Goal: Task Accomplishment & Management: Use online tool/utility

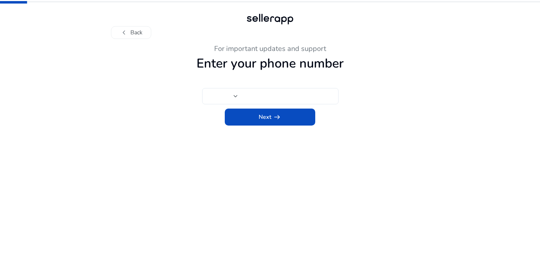
type input "***"
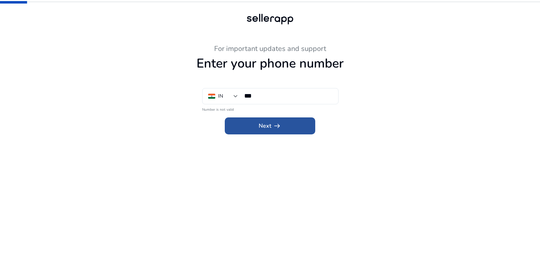
click at [257, 124] on span at bounding box center [270, 125] width 90 height 17
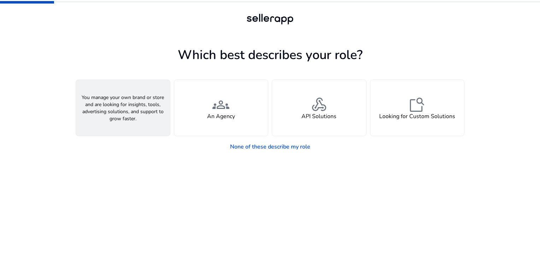
click at [129, 112] on span "person" at bounding box center [122, 104] width 17 height 17
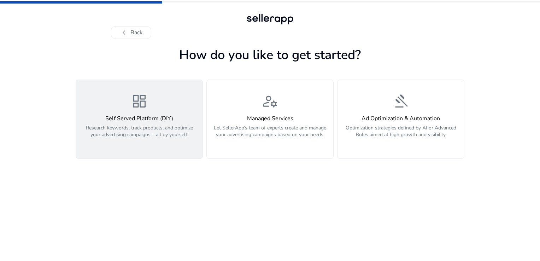
click at [137, 138] on p "Research keywords, track products, and optimize your advertising campaigns – al…" at bounding box center [139, 134] width 118 height 21
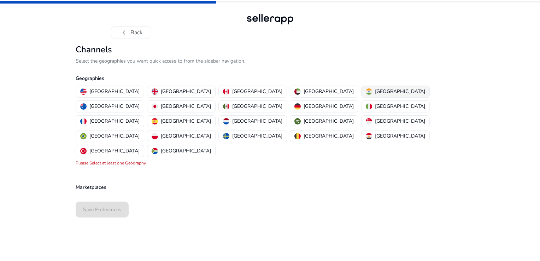
click at [361, 88] on button "[GEOGRAPHIC_DATA]" at bounding box center [395, 91] width 68 height 11
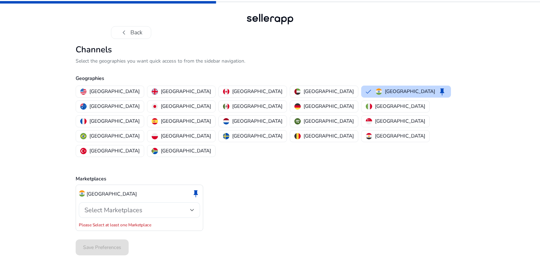
click at [129, 202] on div "Select Marketplaces" at bounding box center [139, 210] width 110 height 16
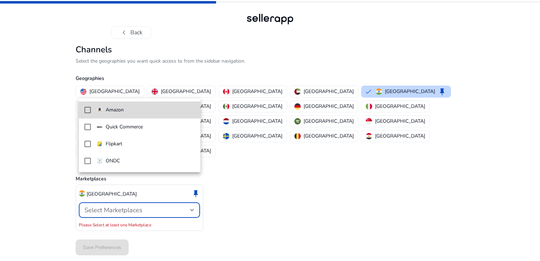
click at [87, 107] on mat-pseudo-checkbox at bounding box center [87, 110] width 6 height 6
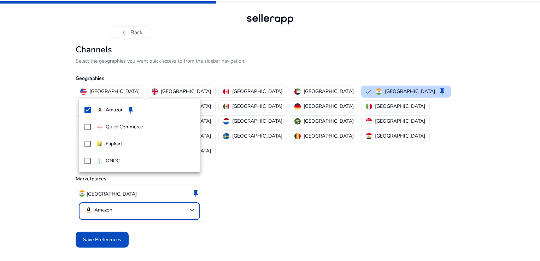
click at [101, 205] on div at bounding box center [270, 130] width 540 height 261
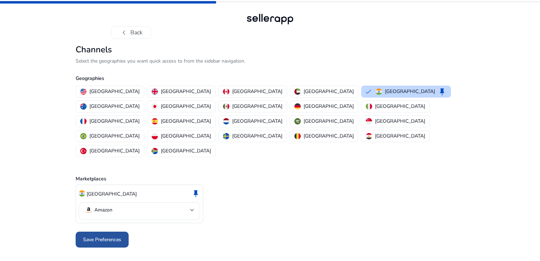
click at [103, 236] on span "Save Preferences" at bounding box center [102, 239] width 38 height 7
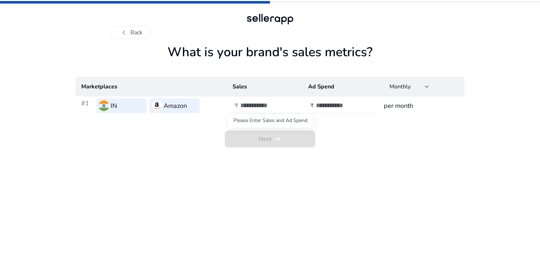
click at [276, 143] on span "Next arrow_right_alt" at bounding box center [270, 138] width 90 height 17
click at [258, 105] on input "number" at bounding box center [264, 105] width 48 height 8
type input "*"
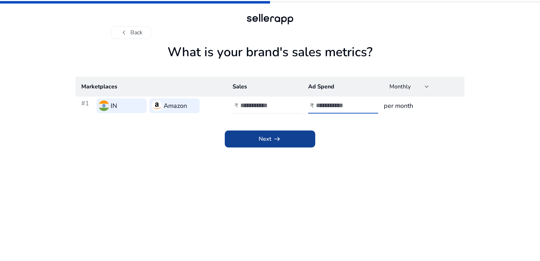
type input "*"
click at [233, 143] on span at bounding box center [270, 138] width 90 height 17
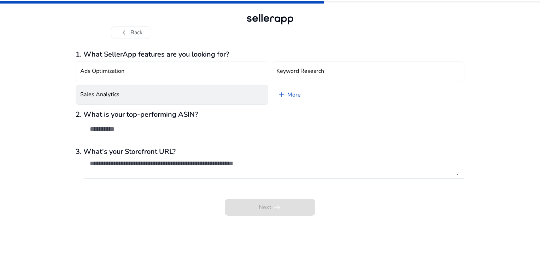
click at [160, 95] on button "Sales Analytics" at bounding box center [172, 95] width 192 height 20
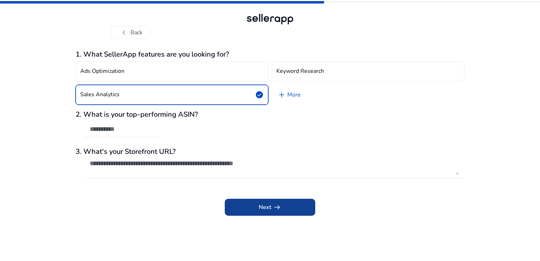
click at [267, 208] on span "Next arrow_right_alt" at bounding box center [269, 207] width 23 height 8
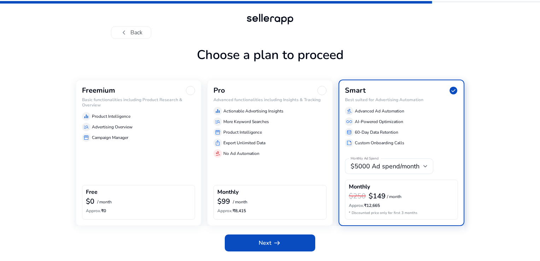
click at [164, 163] on div "Freemium Basic functionalities including Product Research & Overview equalizer …" at bounding box center [139, 152] width 126 height 146
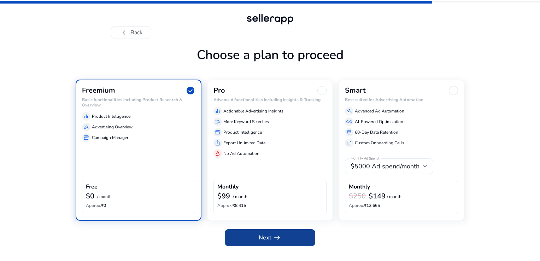
click at [277, 242] on span at bounding box center [270, 237] width 90 height 17
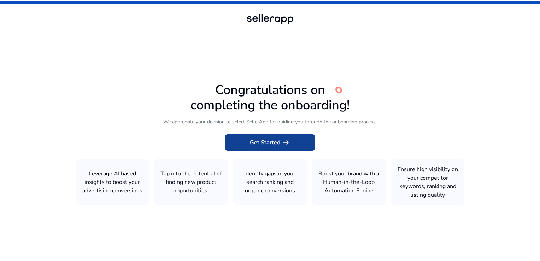
click at [268, 142] on span "Get Started arrow_right_alt" at bounding box center [270, 142] width 40 height 8
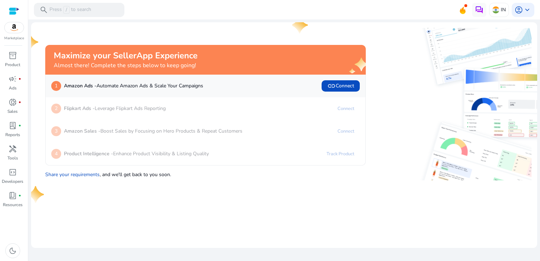
click at [383, 177] on img at bounding box center [451, 149] width 160 height 61
click at [94, 129] on b "Amazon Sales -" at bounding box center [82, 130] width 36 height 7
click at [96, 148] on div "4 Product Intelligence - Enhance Product Visibility & Listing Quality Track Pro…" at bounding box center [206, 153] width 320 height 23
click at [16, 54] on span "inventory_2" at bounding box center [12, 55] width 8 height 8
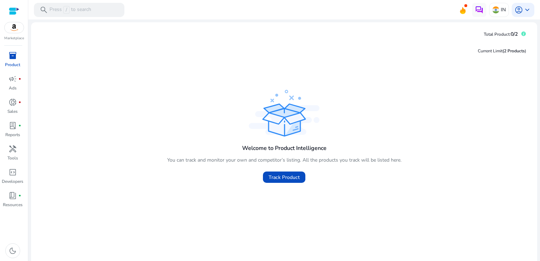
click at [16, 54] on span "inventory_2" at bounding box center [12, 55] width 8 height 8
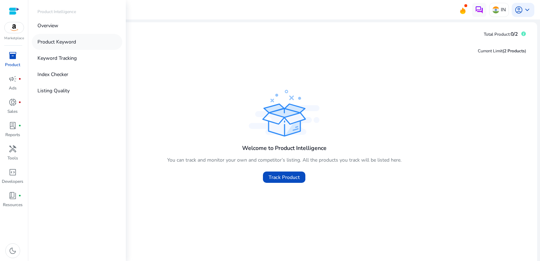
click at [53, 43] on p "Product Keyword" at bounding box center [56, 41] width 38 height 7
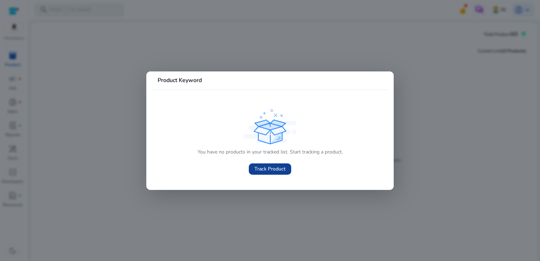
click at [269, 170] on span "Track Product" at bounding box center [269, 168] width 31 height 7
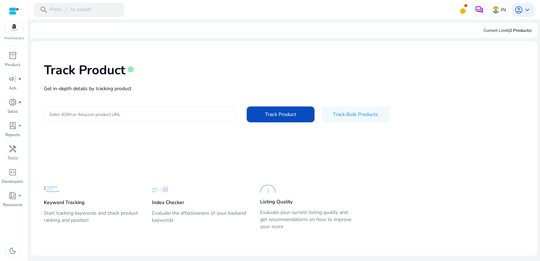
click at [133, 114] on input "Enter ASIN or Amazon product URL" at bounding box center [139, 114] width 181 height 8
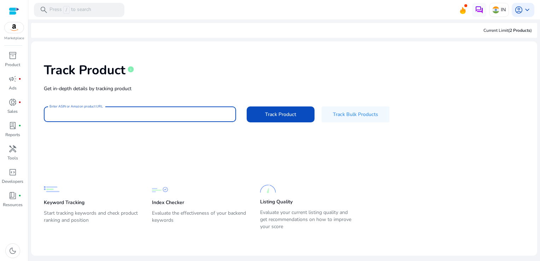
paste input "**********"
click at [90, 114] on input "**********" at bounding box center [139, 114] width 181 height 8
paste input "**********"
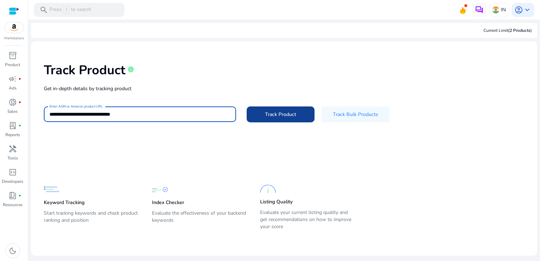
click at [286, 114] on span "Track Product" at bounding box center [280, 114] width 31 height 7
type input "**********"
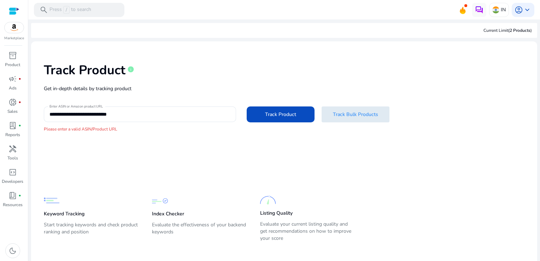
click at [354, 115] on span "Track Bulk Products" at bounding box center [355, 114] width 45 height 7
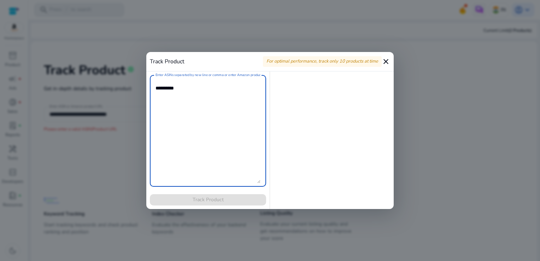
paste textarea "**********"
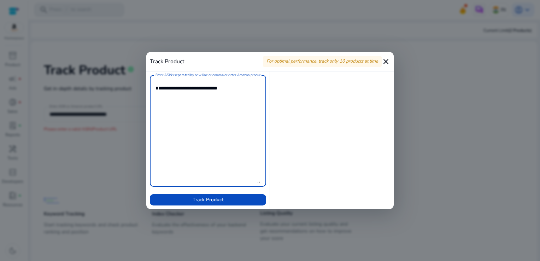
click at [190, 95] on textarea "Enter ASINs separated by new line or comma or enter Amazon product page URL" at bounding box center [207, 130] width 105 height 105
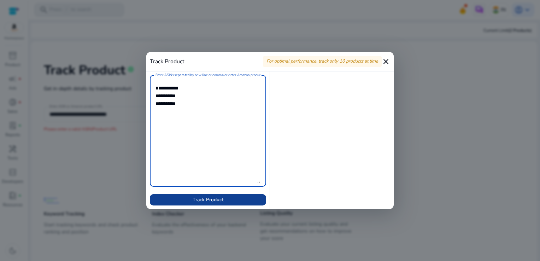
type textarea "**********"
click at [198, 197] on span "Track Product" at bounding box center [207, 199] width 31 height 7
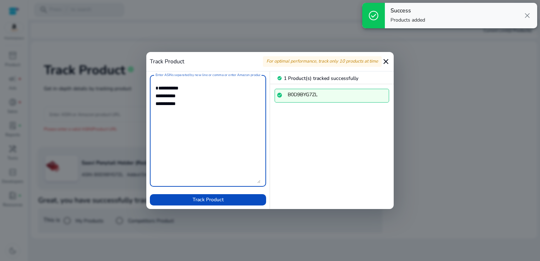
click at [189, 106] on textarea "Enter ASINs separated by new line or comma or enter Amazon product page URL" at bounding box center [207, 130] width 105 height 105
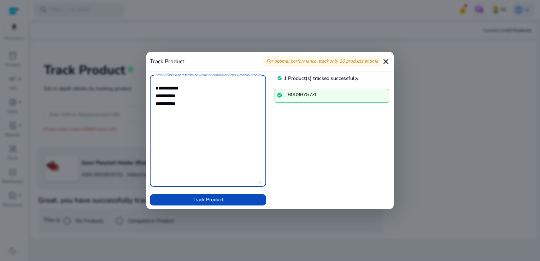
click at [178, 86] on textarea "Enter ASINs separated by new line or comma or enter Amazon product page URL" at bounding box center [207, 130] width 105 height 105
type textarea "**********"
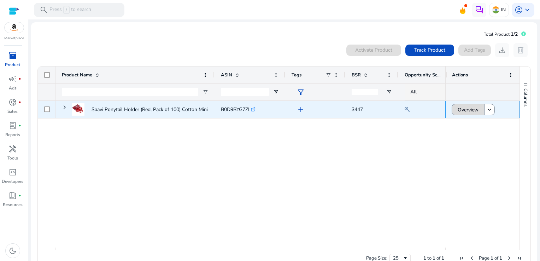
click at [462, 109] on span "Overview" at bounding box center [467, 109] width 21 height 14
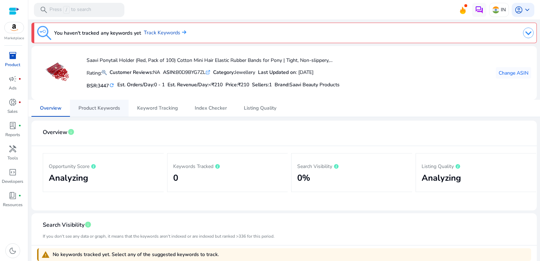
click at [106, 107] on span "Product Keywords" at bounding box center [99, 108] width 42 height 5
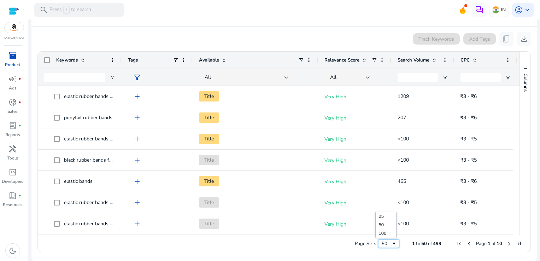
click at [391, 243] on span "Page Size" at bounding box center [394, 243] width 6 height 6
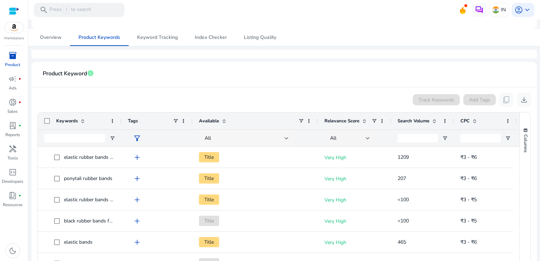
click at [290, 135] on div "All" at bounding box center [246, 138] width 95 height 17
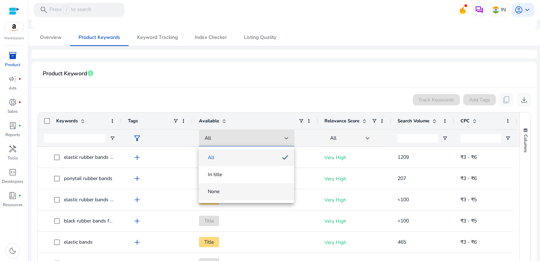
click at [246, 194] on span "None" at bounding box center [246, 191] width 84 height 7
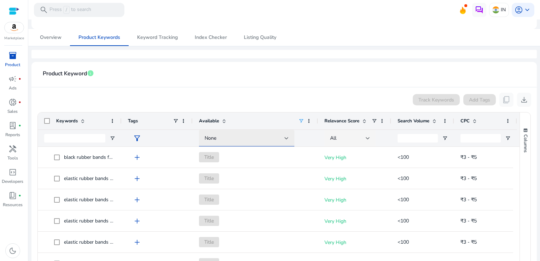
click at [290, 137] on div "None" at bounding box center [246, 138] width 95 height 17
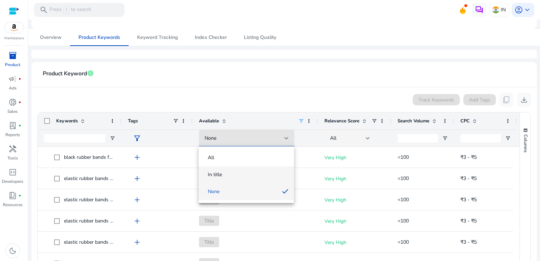
click at [257, 174] on span "In title" at bounding box center [246, 174] width 84 height 7
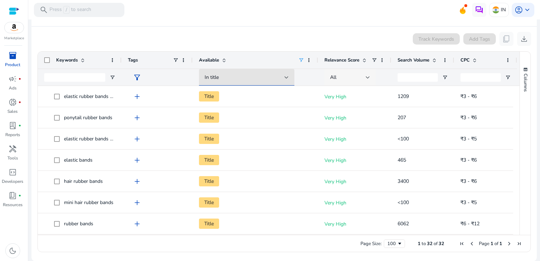
click at [352, 76] on div "All" at bounding box center [348, 77] width 36 height 8
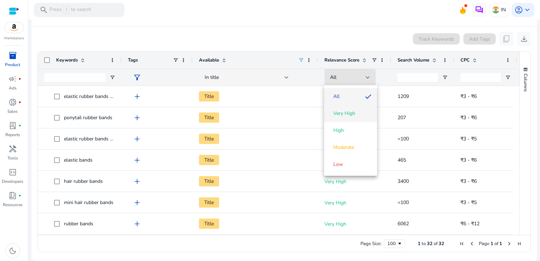
click at [347, 110] on span "Very High" at bounding box center [344, 113] width 22 height 7
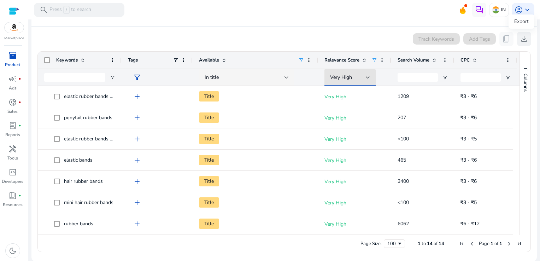
click at [521, 37] on span "download" at bounding box center [523, 39] width 8 height 8
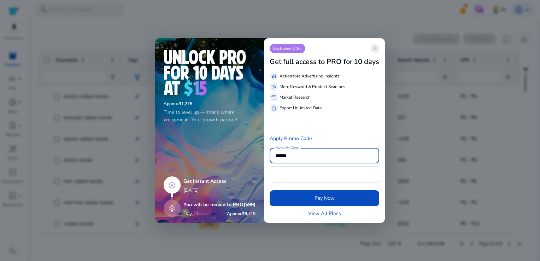
click at [377, 50] on span "close" at bounding box center [375, 49] width 6 height 6
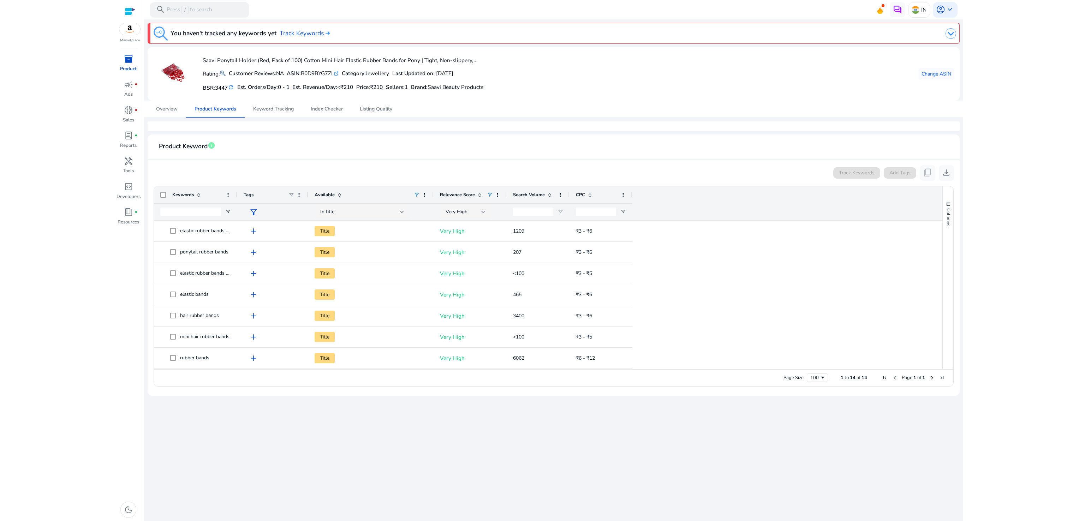
click at [539, 260] on span "1 to 14 of 14" at bounding box center [854, 378] width 26 height 6
click at [539, 260] on span "Page 1 of 1" at bounding box center [913, 378] width 67 height 6
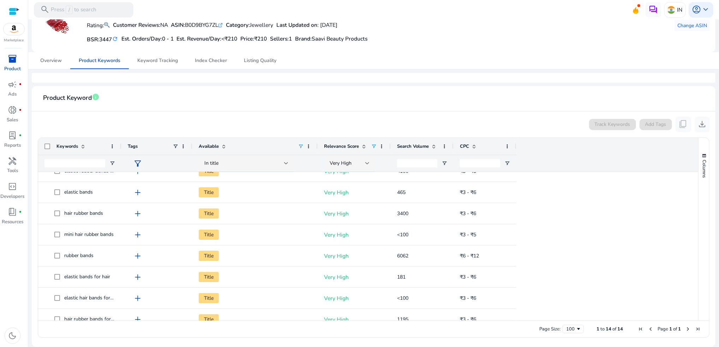
click at [539, 260] on span "Next Page" at bounding box center [688, 330] width 6 height 6
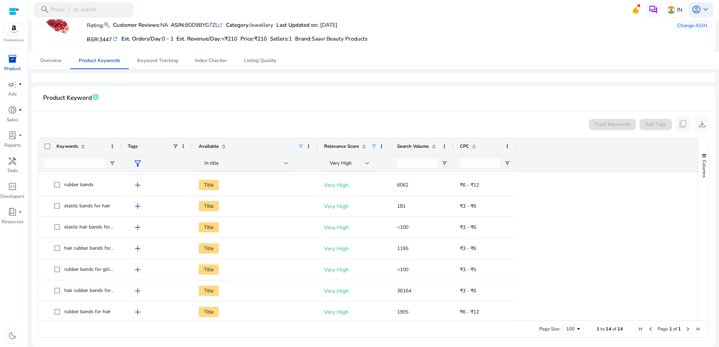
scroll to position [148, 0]
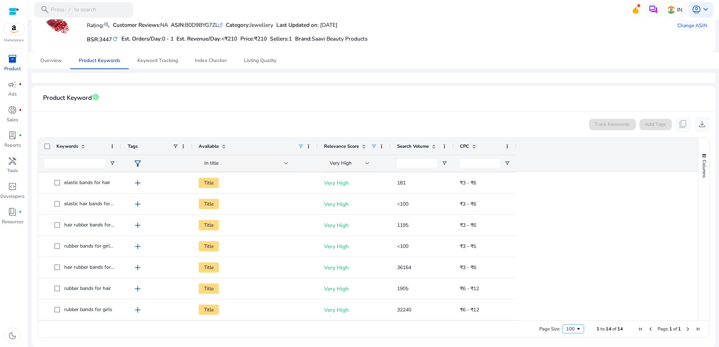
click at [539, 260] on div "100" at bounding box center [571, 329] width 10 height 6
click at [539, 260] on span "14" at bounding box center [621, 329] width 6 height 6
click at [539, 260] on span "1 to 14 of 14" at bounding box center [610, 329] width 26 height 6
click at [539, 260] on span "First Page" at bounding box center [641, 330] width 6 height 6
click at [539, 260] on span "Page 1 of 1" at bounding box center [669, 329] width 67 height 6
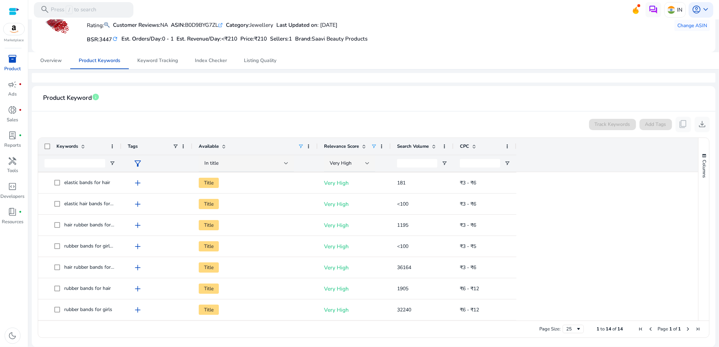
click at [539, 260] on span "Previous Page" at bounding box center [651, 330] width 6 height 6
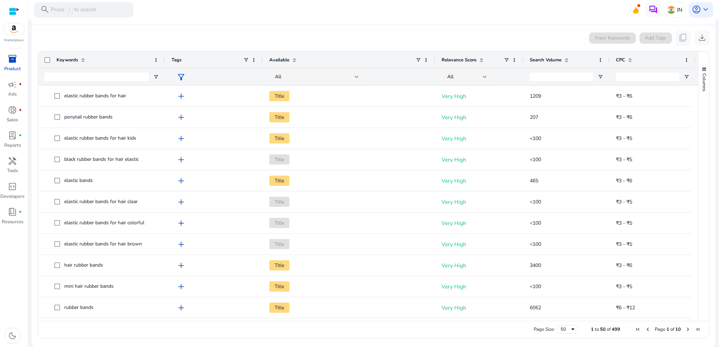
scroll to position [135, 0]
click at [571, 329] on span "Page Size" at bounding box center [573, 330] width 6 height 6
click at [635, 338] on div "Drag here to set row groups Drag here to set column labels Keywords Tags Availa…" at bounding box center [374, 194] width 672 height 287
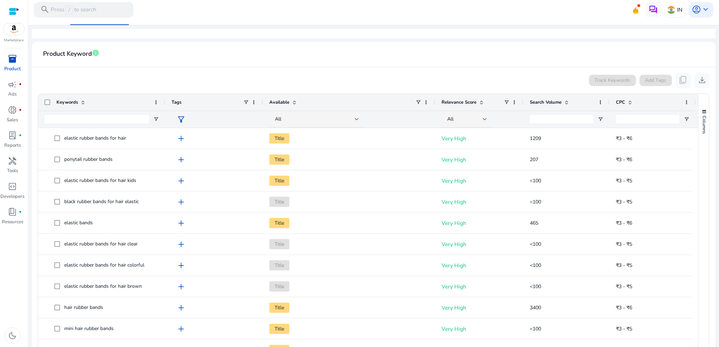
scroll to position [87, 0]
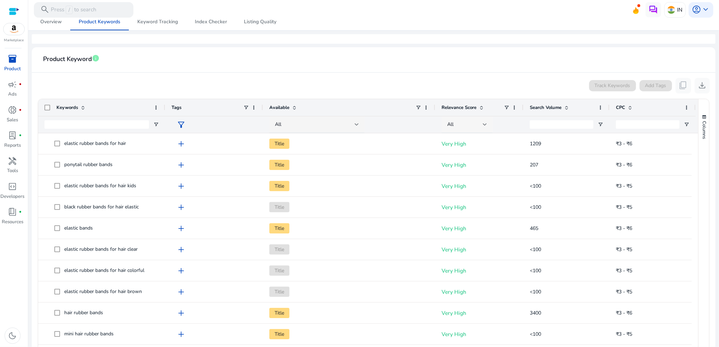
click at [485, 124] on div at bounding box center [485, 124] width 4 height 3
click at [475, 159] on span "Very High" at bounding box center [463, 161] width 25 height 8
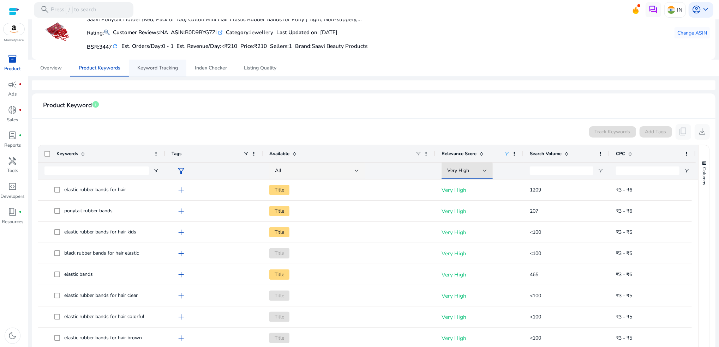
click at [172, 69] on span "Keyword Tracking" at bounding box center [157, 68] width 41 height 5
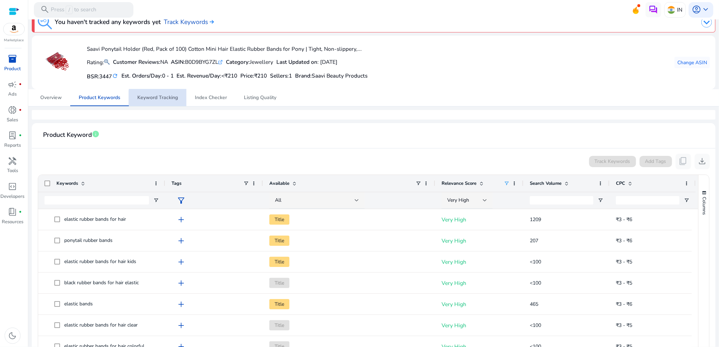
scroll to position [0, 0]
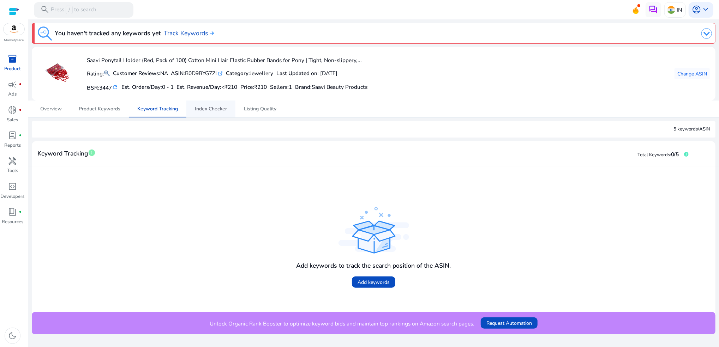
click at [208, 108] on span "Index Checker" at bounding box center [211, 109] width 32 height 5
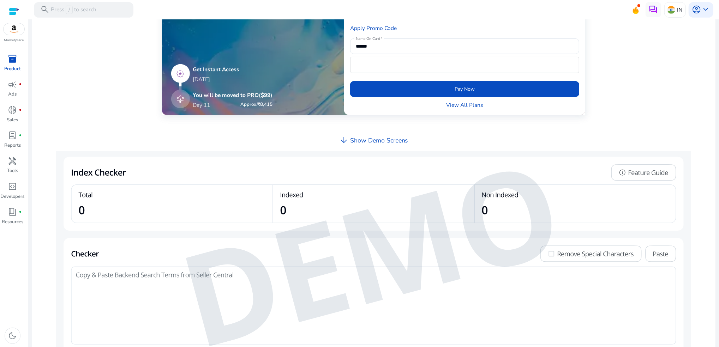
scroll to position [274, 0]
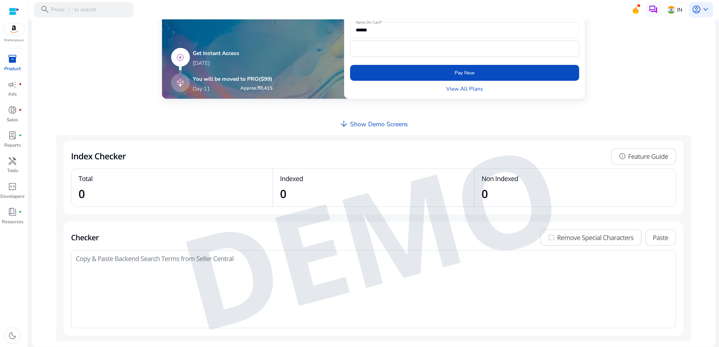
click at [364, 123] on h4 "Show Demo Screens" at bounding box center [379, 124] width 58 height 7
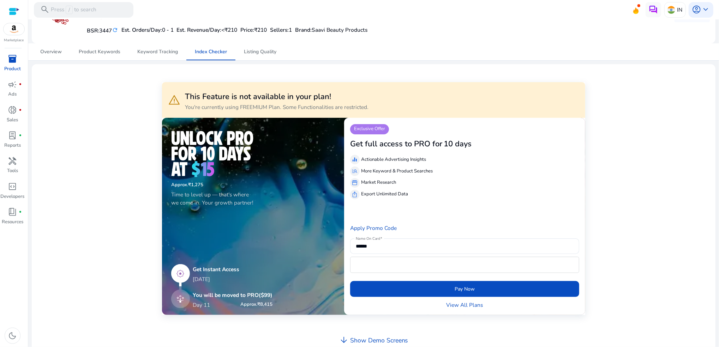
scroll to position [0, 0]
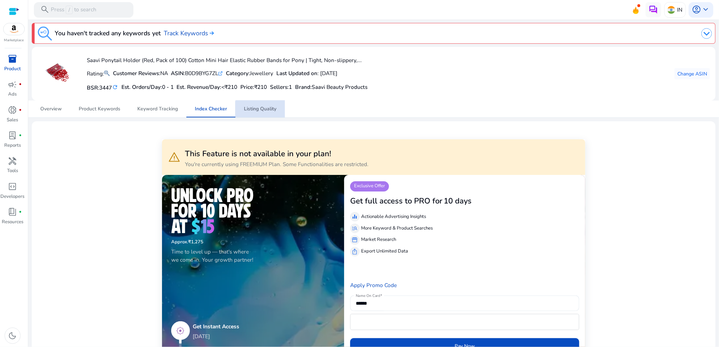
click at [262, 111] on span "Listing Quality" at bounding box center [260, 109] width 32 height 5
click at [166, 109] on span "Keyword Tracking" at bounding box center [157, 109] width 41 height 5
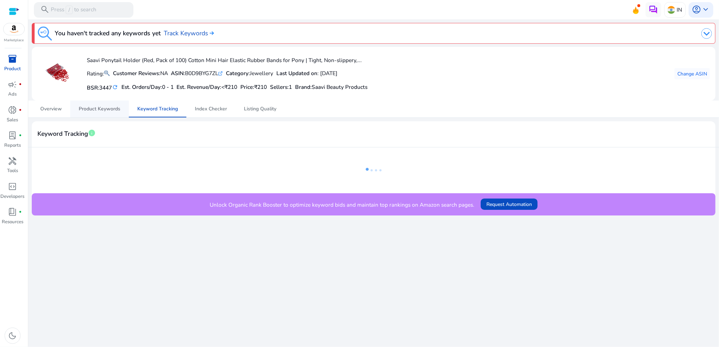
click at [110, 111] on span "Product Keywords" at bounding box center [100, 109] width 42 height 5
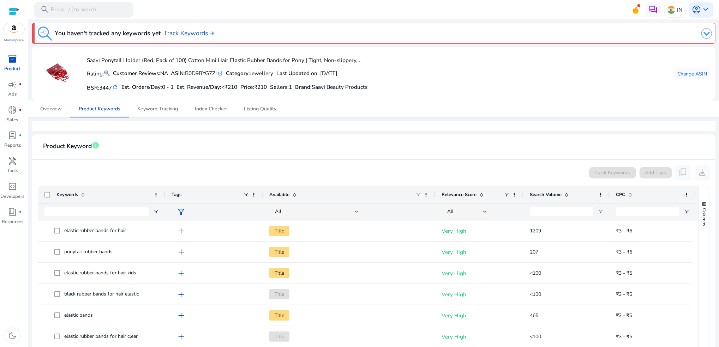
drag, startPoint x: 312, startPoint y: 158, endPoint x: 300, endPoint y: 157, distance: 12.4
click at [311, 158] on mat-card-header "Product Keyword info" at bounding box center [373, 150] width 673 height 20
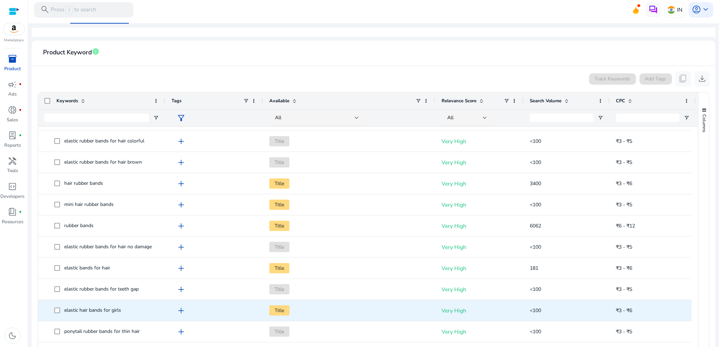
scroll to position [141, 0]
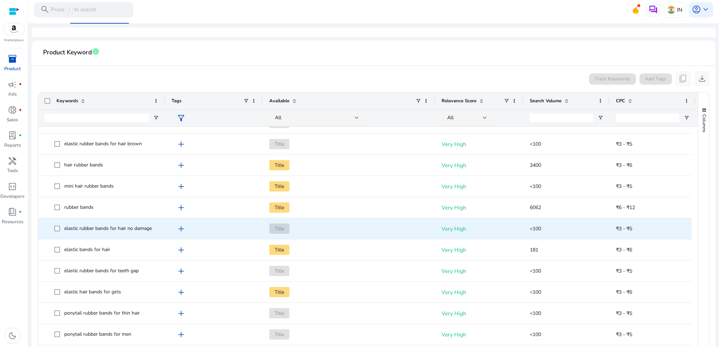
click at [97, 230] on span "elastic rubber bands for hair no damage" at bounding box center [108, 228] width 88 height 7
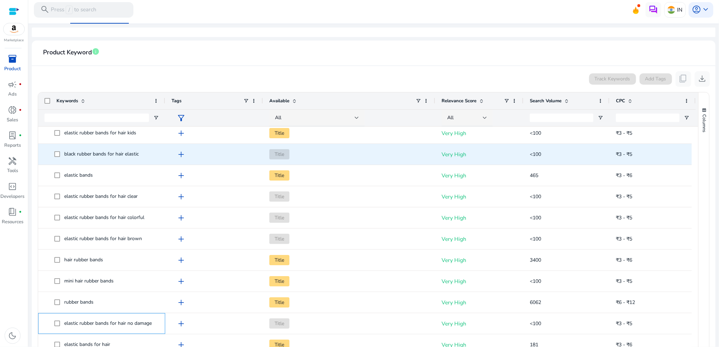
scroll to position [0, 0]
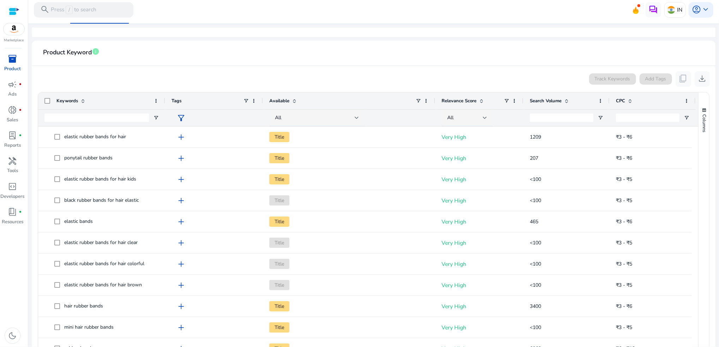
click at [43, 100] on div "Keywords" at bounding box center [101, 101] width 127 height 17
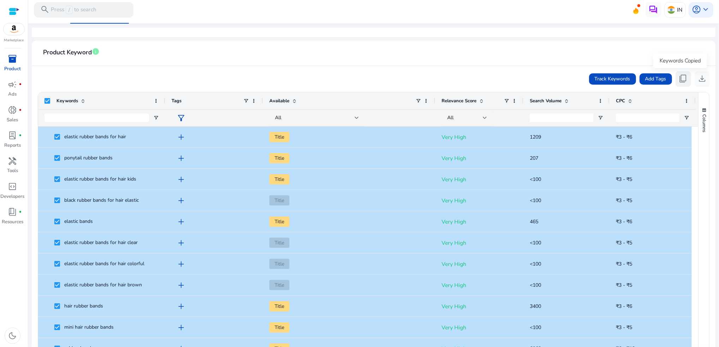
click at [683, 77] on span "content_copy" at bounding box center [683, 78] width 9 height 9
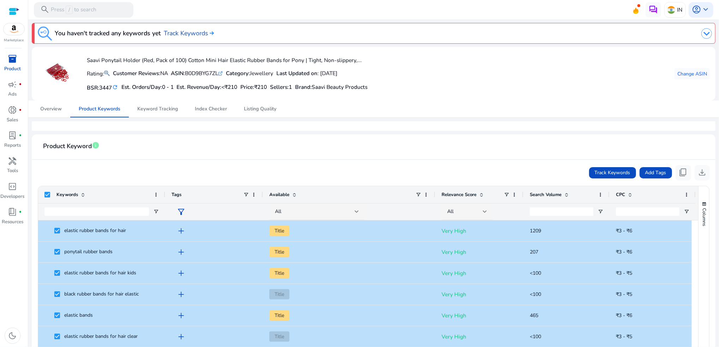
click at [397, 177] on div "Track Keywords Add Tags content_copy download" at bounding box center [373, 173] width 673 height 16
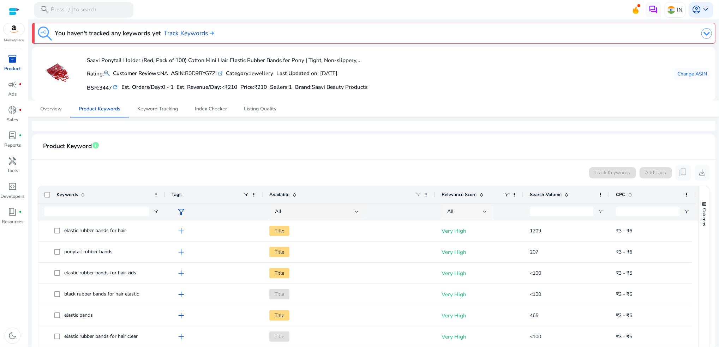
click at [470, 208] on div "All" at bounding box center [465, 212] width 36 height 8
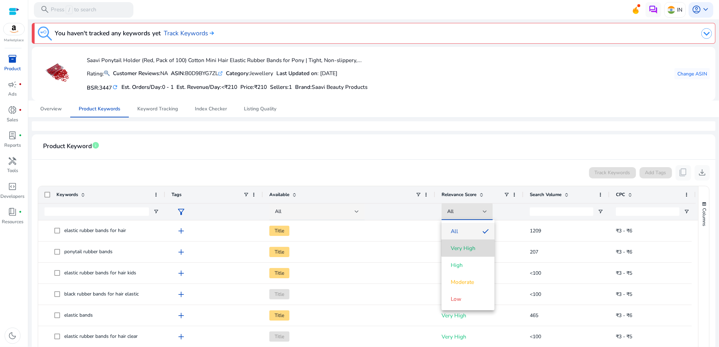
click at [471, 248] on span "Very High" at bounding box center [463, 249] width 25 height 8
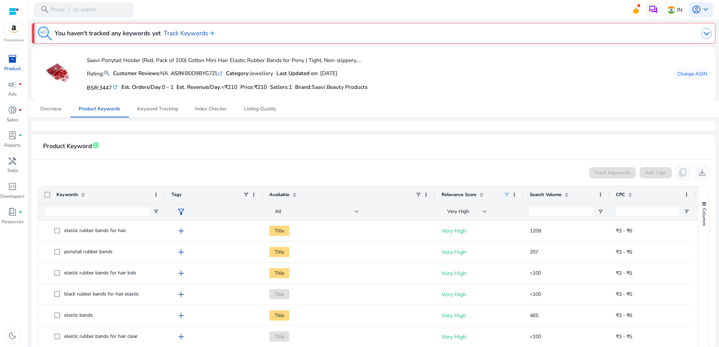
click at [562, 195] on span at bounding box center [566, 195] width 8 height 6
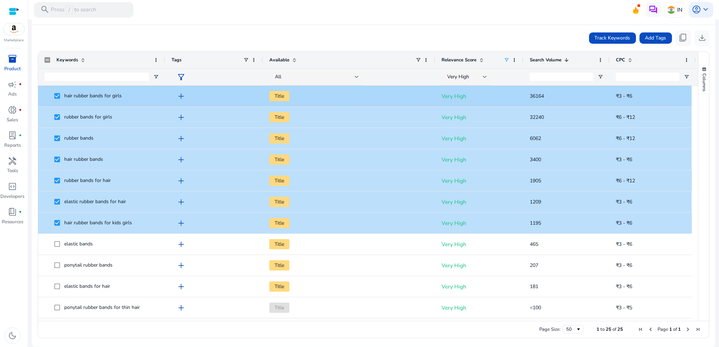
click at [41, 88] on div "hair rubber bands for girls" at bounding box center [101, 96] width 127 height 21
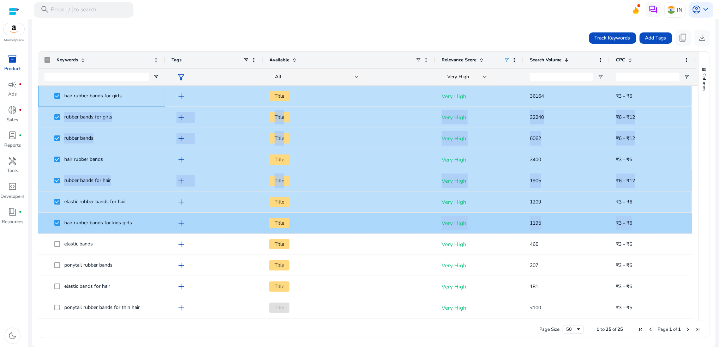
drag, startPoint x: 44, startPoint y: 90, endPoint x: 319, endPoint y: 218, distance: 302.7
click at [319, 218] on div "elastic rubber bands for hair add Title Very High 1209 ₹3 - ₹6 ponytail rubber …" at bounding box center [367, 351] width 658 height 530
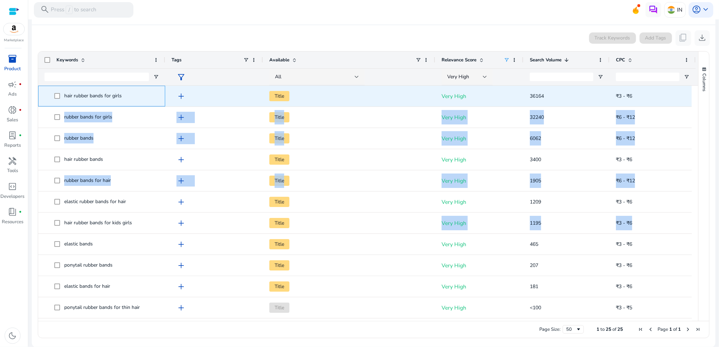
click at [46, 96] on span "hair rubber bands for girls" at bounding box center [101, 96] width 114 height 14
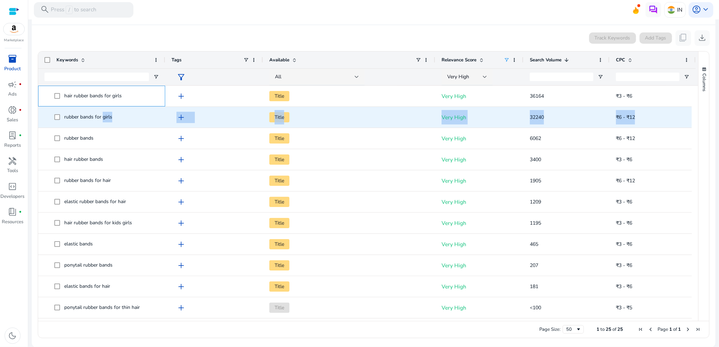
drag, startPoint x: 44, startPoint y: 94, endPoint x: 99, endPoint y: 119, distance: 59.9
click at [102, 120] on div "elastic rubber bands for hair add Title Very High 1209 ₹3 - ₹6 ponytail rubber …" at bounding box center [367, 351] width 658 height 530
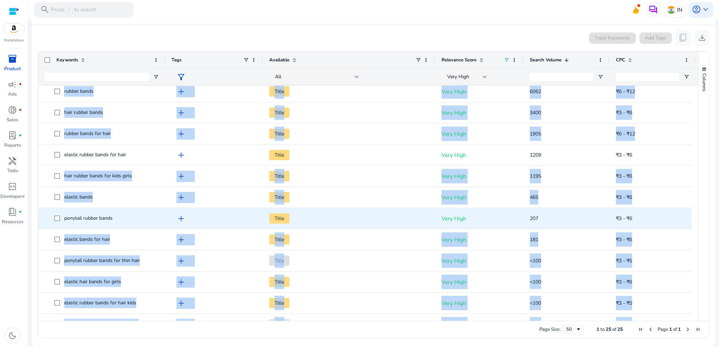
drag, startPoint x: 99, startPoint y: 119, endPoint x: 648, endPoint y: 224, distance: 559.4
click at [648, 224] on div "elastic rubber bands for hair add Title Very High 1209 ₹3 - ₹6 ponytail rubber …" at bounding box center [367, 304] width 658 height 530
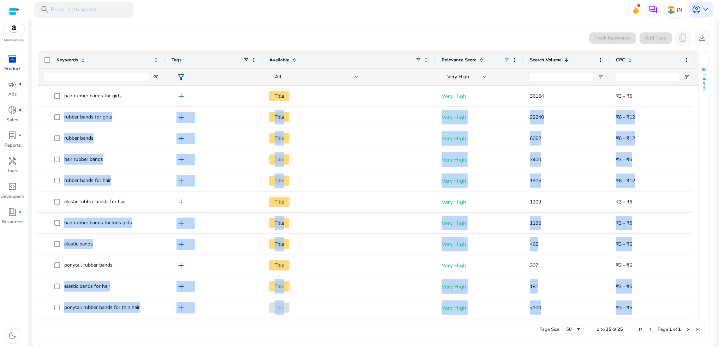
click at [701, 80] on span "Columns" at bounding box center [704, 82] width 6 height 18
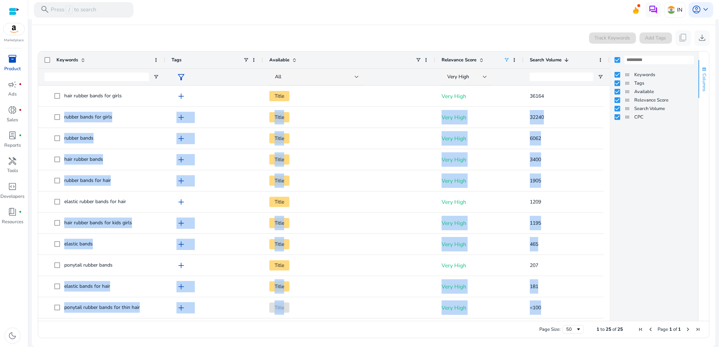
click at [701, 80] on span "Columns" at bounding box center [704, 82] width 6 height 18
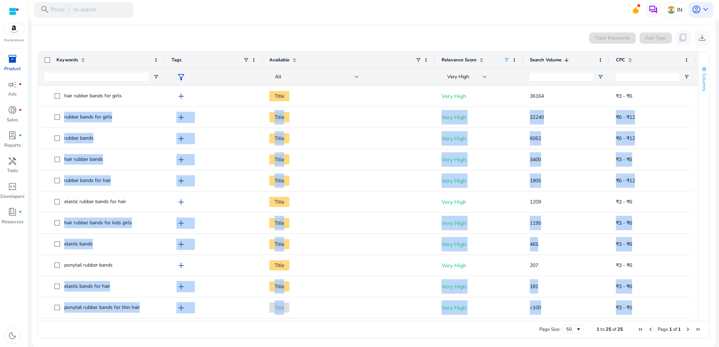
click at [701, 80] on span "Columns" at bounding box center [704, 82] width 6 height 18
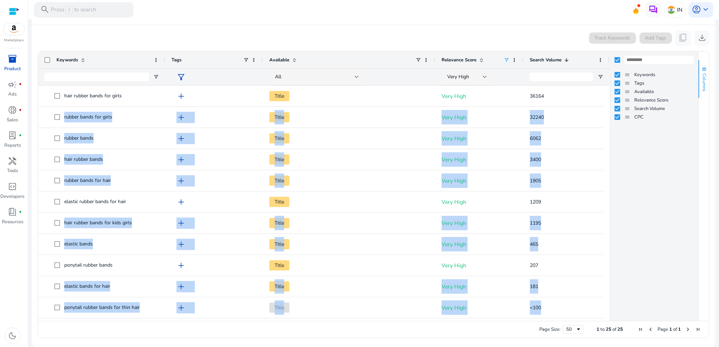
click at [701, 80] on span "Columns" at bounding box center [704, 82] width 6 height 18
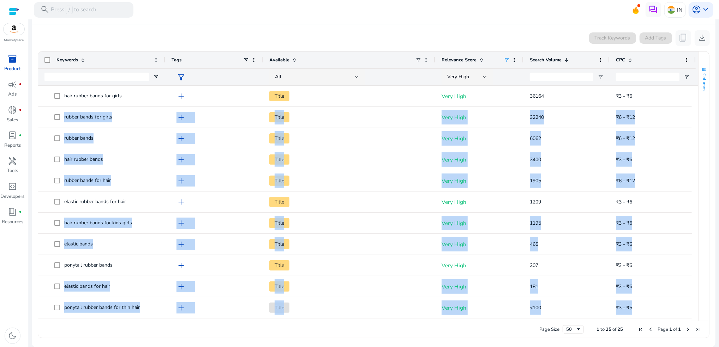
click at [701, 80] on span "Columns" at bounding box center [704, 82] width 6 height 18
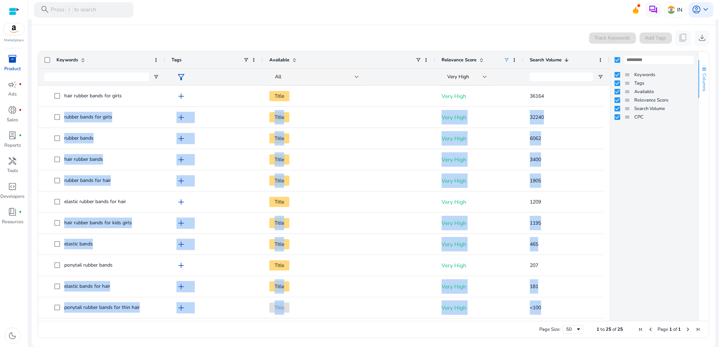
click at [701, 80] on span "Columns" at bounding box center [704, 82] width 6 height 18
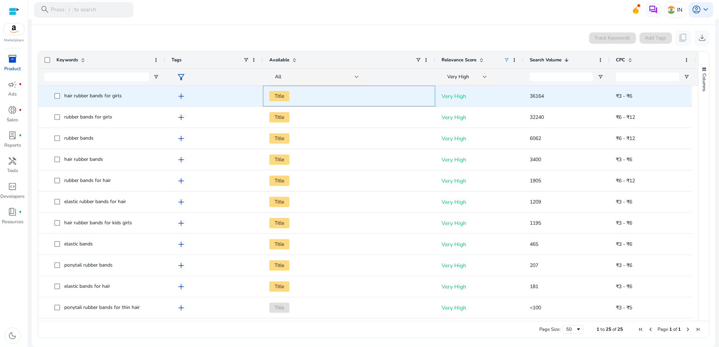
click at [335, 91] on span "Title" at bounding box center [349, 96] width 160 height 14
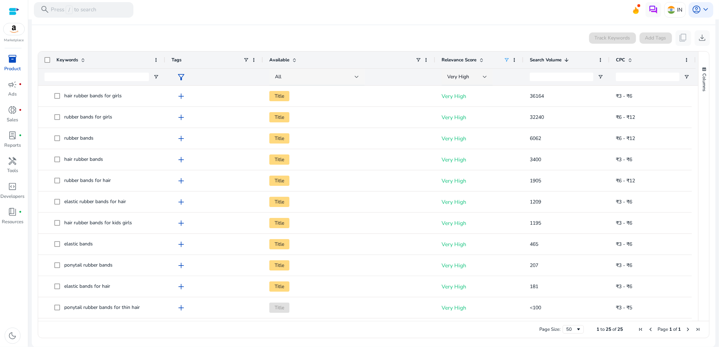
click at [334, 75] on div "All" at bounding box center [315, 77] width 80 height 8
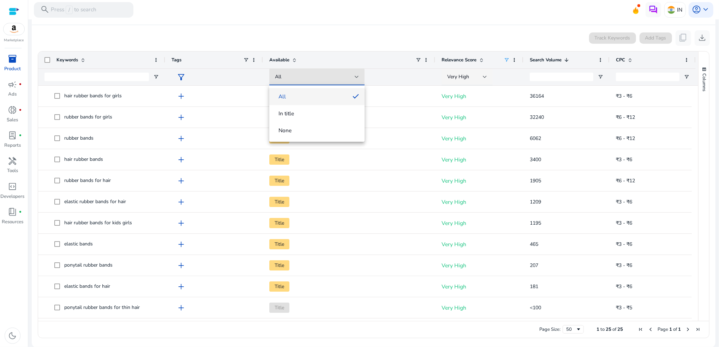
click at [208, 75] on div at bounding box center [359, 173] width 719 height 347
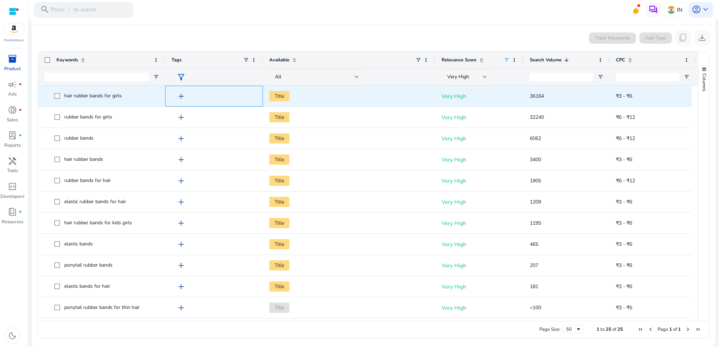
click at [180, 95] on span "add" at bounding box center [181, 96] width 9 height 9
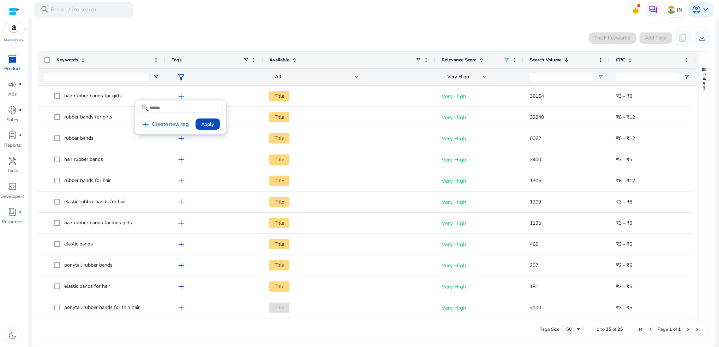
click at [363, 37] on div at bounding box center [359, 173] width 719 height 347
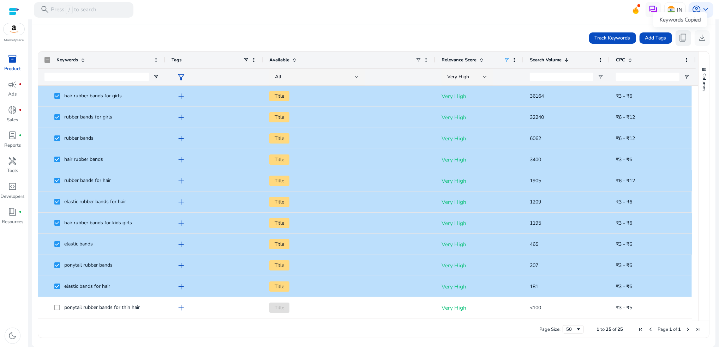
click at [683, 40] on span "content_copy" at bounding box center [683, 37] width 9 height 9
click at [409, 25] on mat-divider at bounding box center [374, 25] width 684 height 0
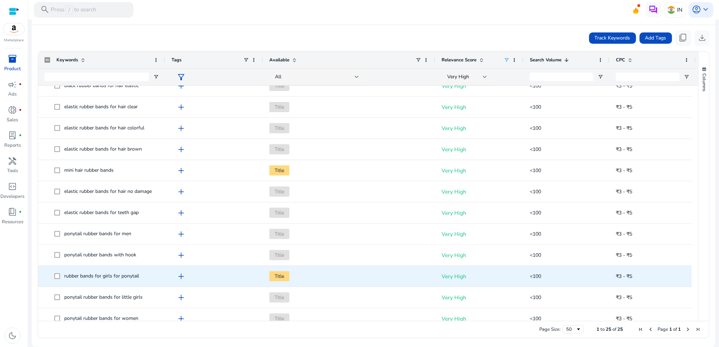
scroll to position [294, 0]
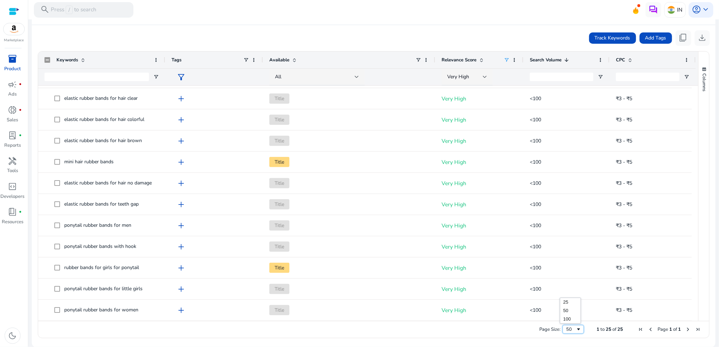
click at [576, 332] on span "Page Size" at bounding box center [579, 330] width 6 height 6
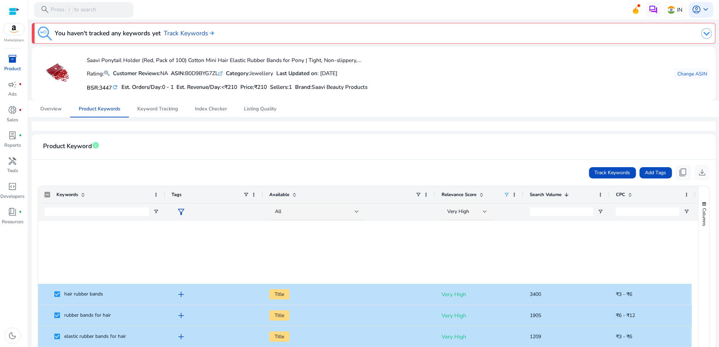
scroll to position [294, 0]
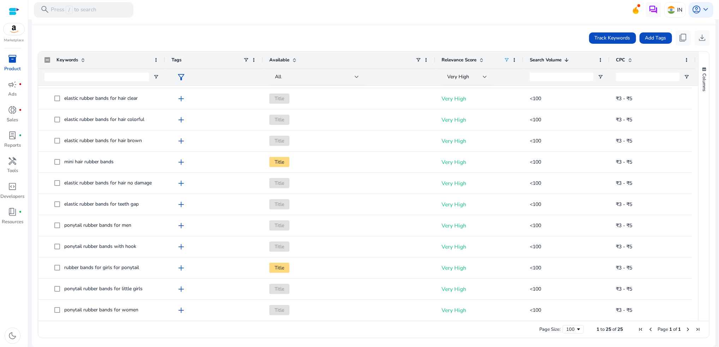
drag, startPoint x: 696, startPoint y: 224, endPoint x: 700, endPoint y: 183, distance: 41.5
click at [700, 183] on div "Columns Keywords Column Labels Drag here to set column labels" at bounding box center [703, 187] width 11 height 270
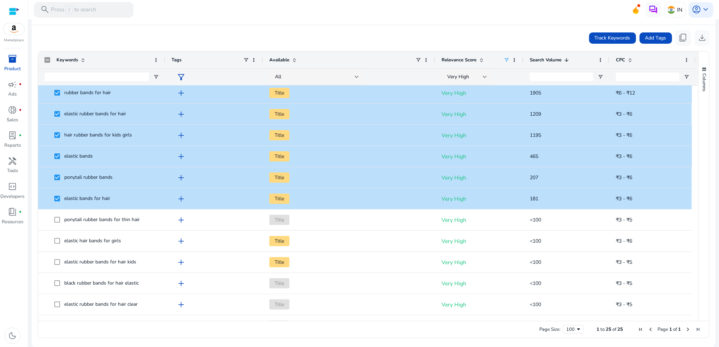
drag, startPoint x: 696, startPoint y: 198, endPoint x: 697, endPoint y: 236, distance: 38.5
click at [698, 236] on div "Columns Keywords Column Labels Drag here to set column labels" at bounding box center [703, 187] width 11 height 270
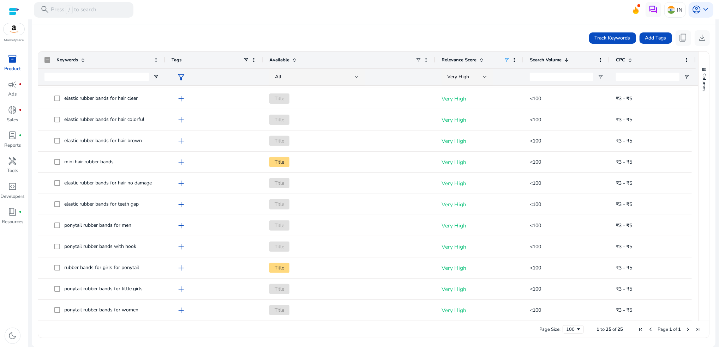
scroll to position [0, 0]
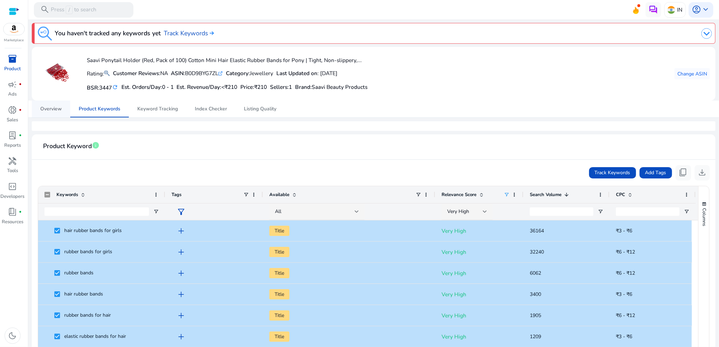
click at [55, 108] on span "Overview" at bounding box center [51, 109] width 22 height 5
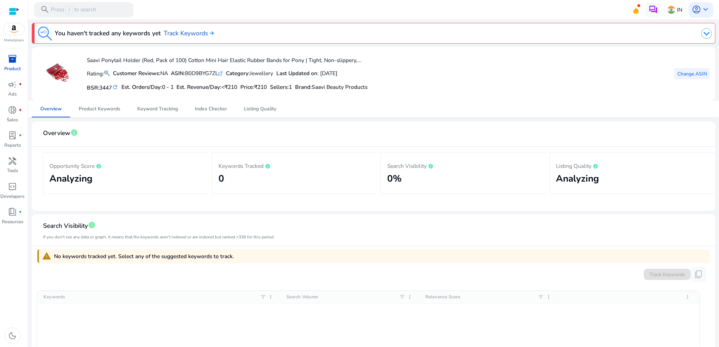
click at [687, 73] on span "Change ASIN" at bounding box center [693, 73] width 30 height 7
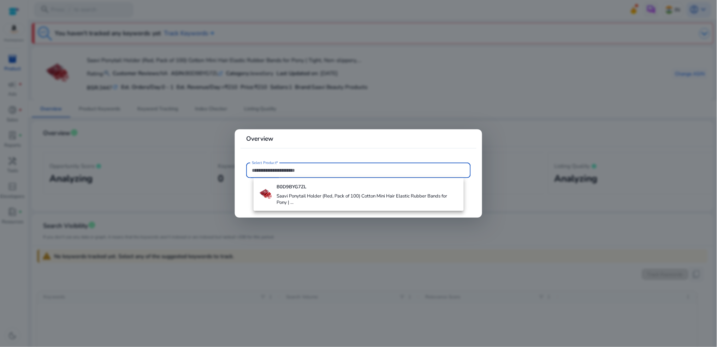
paste input "**********"
type input "**********"
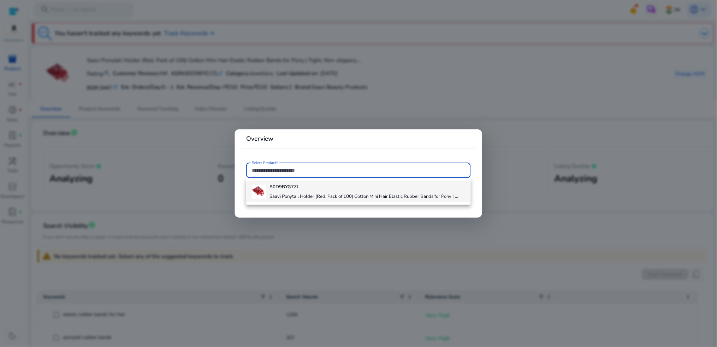
paste input "**********"
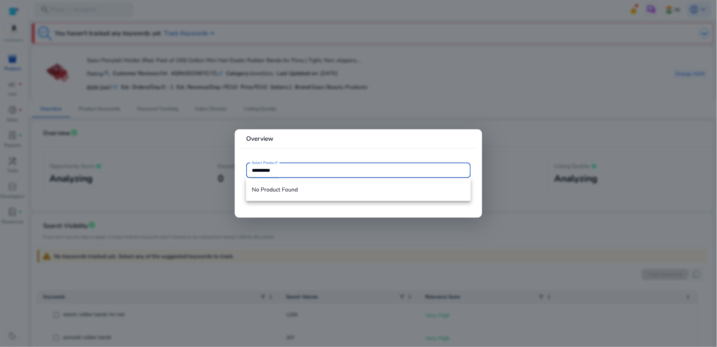
type input "**********"
click at [352, 143] on mat-card-header "Overview" at bounding box center [358, 141] width 236 height 13
click at [303, 168] on input "**********" at bounding box center [358, 171] width 213 height 8
click at [267, 170] on input "**********" at bounding box center [358, 171] width 213 height 8
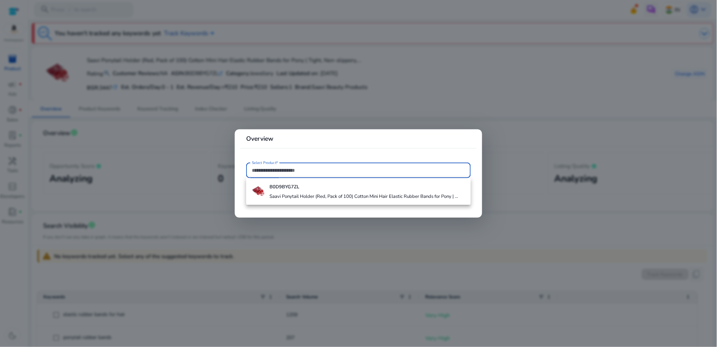
click at [317, 167] on input "Select Product*" at bounding box center [358, 171] width 213 height 8
paste input "**********"
type input "**********"
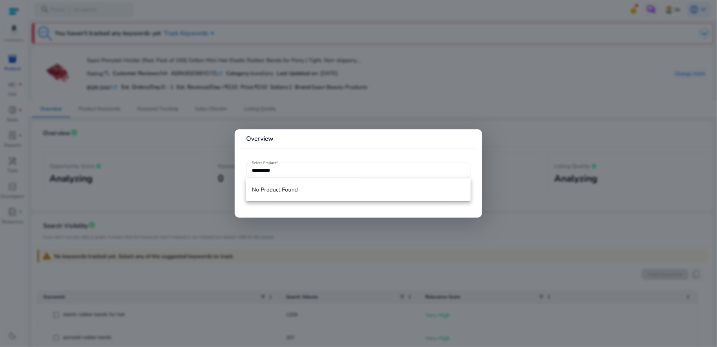
click at [178, 159] on div at bounding box center [358, 173] width 717 height 347
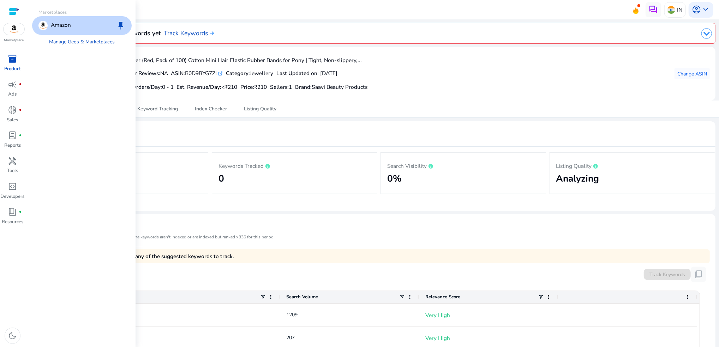
click at [13, 29] on img at bounding box center [14, 29] width 21 height 12
click at [68, 23] on p "Amazon" at bounding box center [61, 25] width 20 height 9
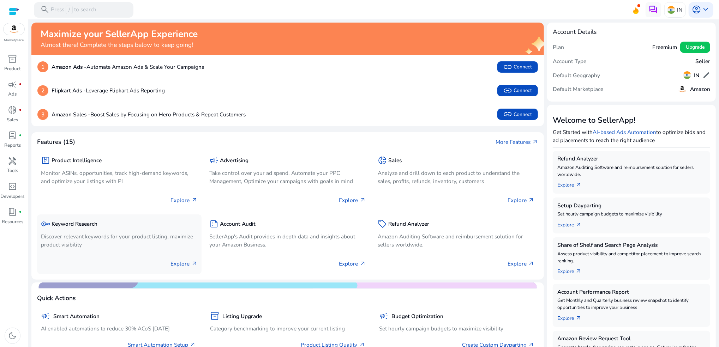
click at [108, 239] on p "Discover relevant keywords for your product listing, maximize product visibility" at bounding box center [119, 241] width 157 height 16
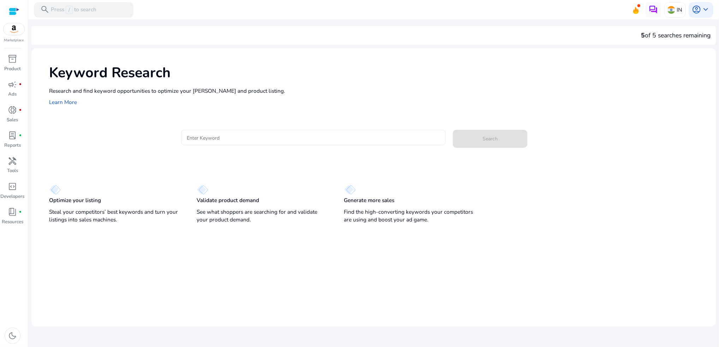
click at [306, 134] on input "Enter Keyword" at bounding box center [313, 138] width 253 height 8
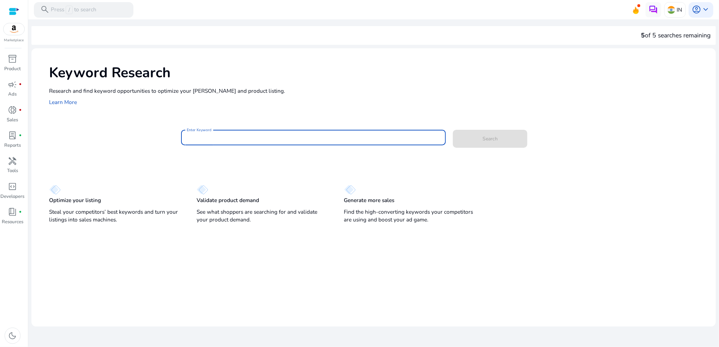
paste input "**********"
type input "**********"
click at [499, 135] on span at bounding box center [490, 138] width 75 height 17
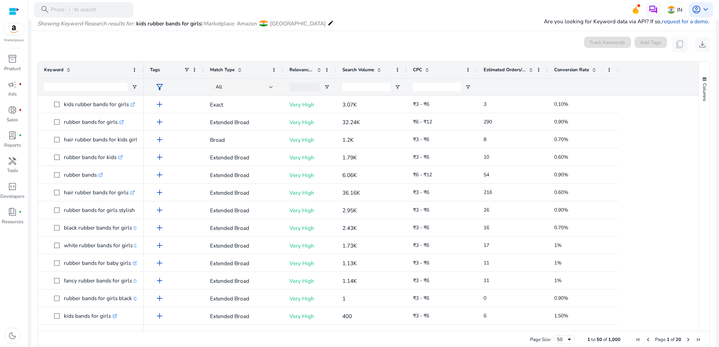
scroll to position [87, 0]
click at [532, 66] on div "Estimated Orders/Month" at bounding box center [509, 68] width 50 height 13
click at [532, 66] on div "Estimated Orders/Month 1" at bounding box center [509, 68] width 50 height 13
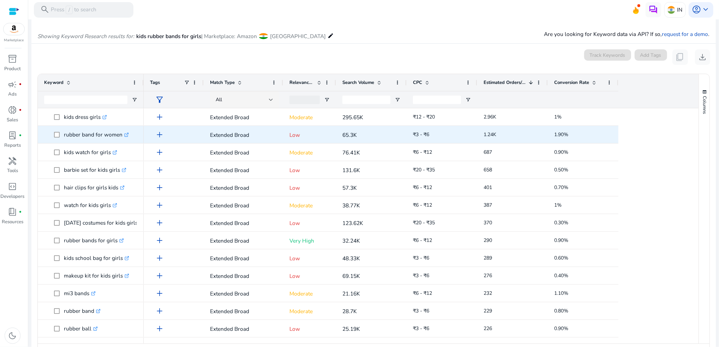
scroll to position [94, 0]
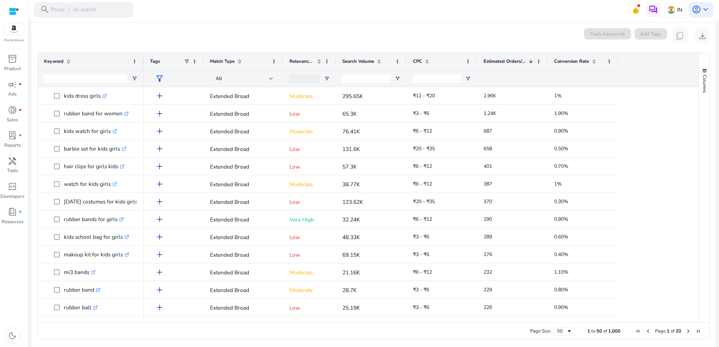
click at [319, 61] on span at bounding box center [319, 62] width 6 height 6
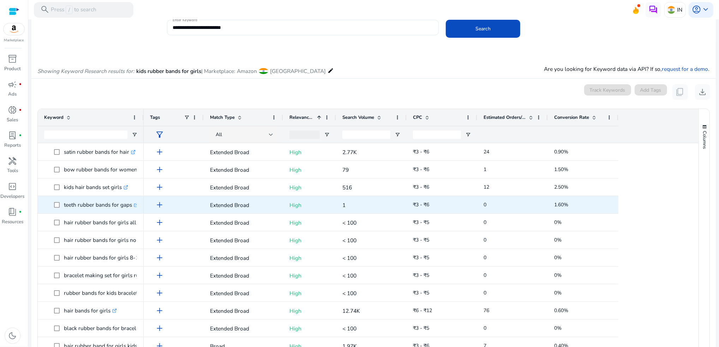
scroll to position [0, 0]
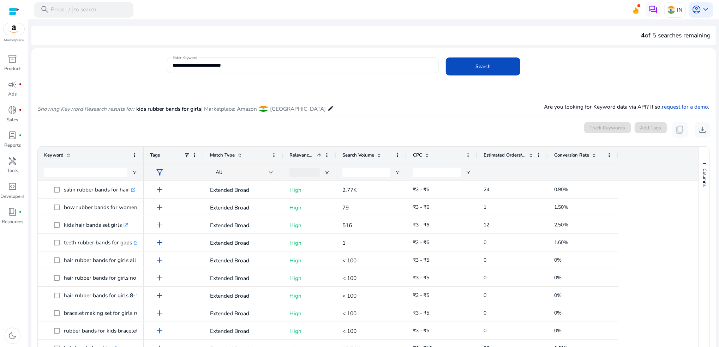
click at [316, 151] on div "Relevance Score 1" at bounding box center [306, 155] width 32 height 13
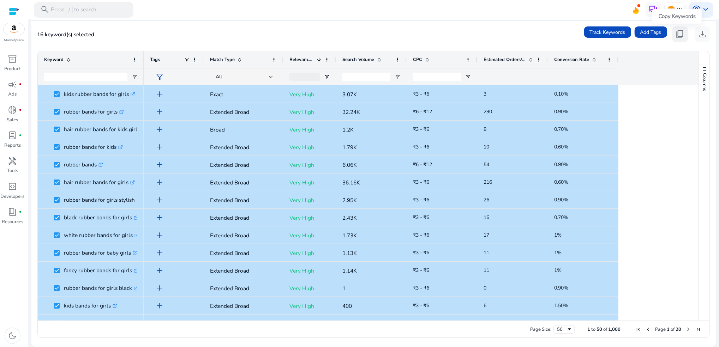
click at [676, 34] on span "content_copy" at bounding box center [680, 34] width 9 height 9
click at [346, 9] on mat-toolbar "search Press / to search IN account_circle keyboard_arrow_down" at bounding box center [373, 9] width 691 height 19
click at [676, 33] on span "content_copy" at bounding box center [680, 34] width 9 height 9
click at [468, 29] on div "16 keyword(s) selected Track Keywords Add Tags content_copy download" at bounding box center [373, 34] width 673 height 16
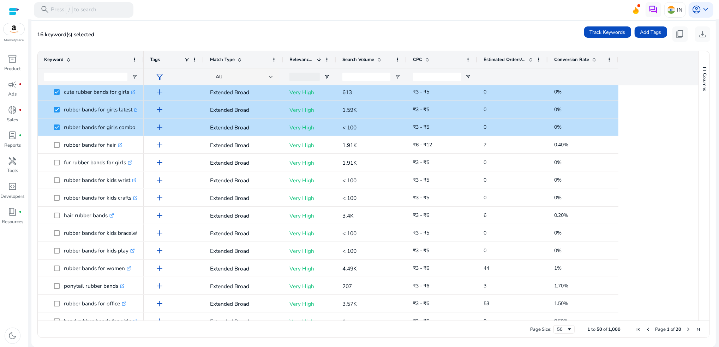
scroll to position [220, 0]
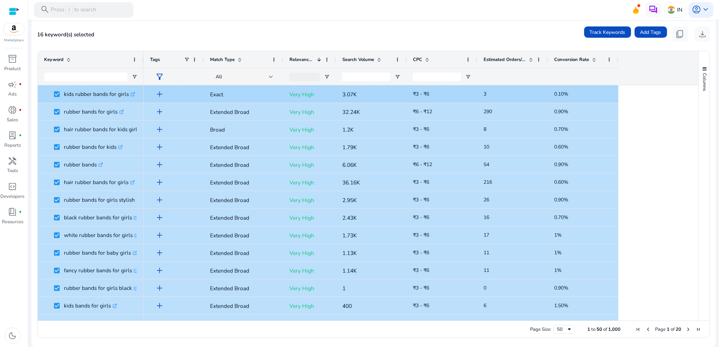
click at [53, 94] on span "kids rubber bands for girls .st0{fill:#2c8af8}" at bounding box center [90, 94] width 93 height 14
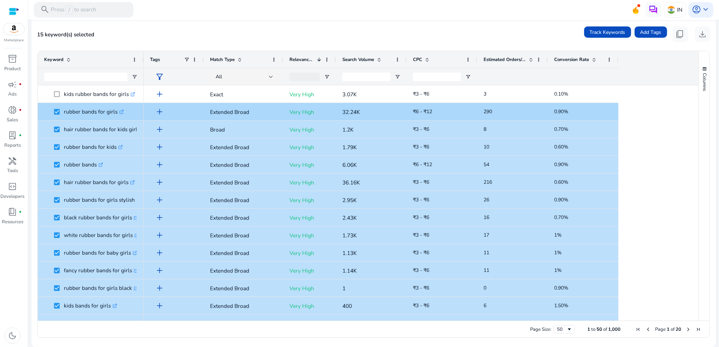
click at [55, 106] on span at bounding box center [59, 112] width 10 height 14
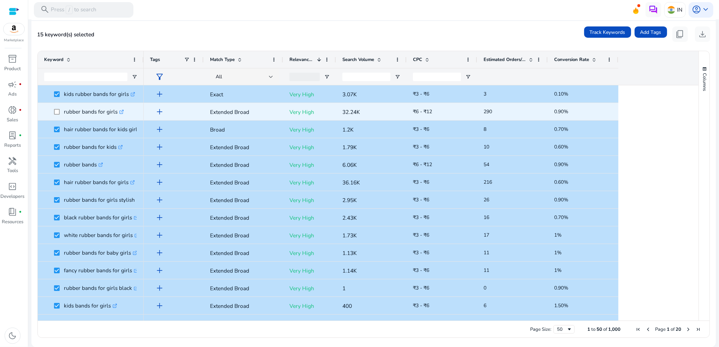
click at [56, 108] on span at bounding box center [59, 112] width 10 height 14
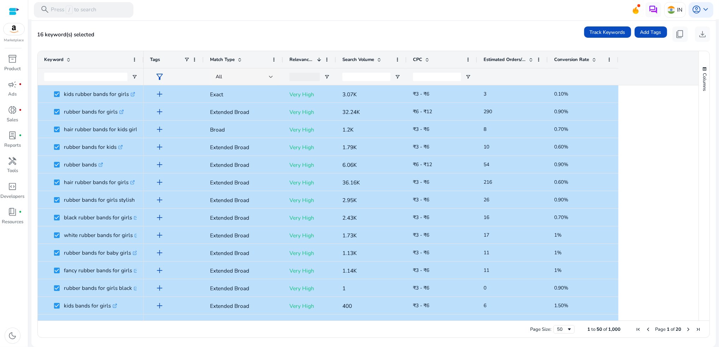
drag, startPoint x: 696, startPoint y: 99, endPoint x: 692, endPoint y: 120, distance: 22.0
click at [692, 120] on div "Keyword Tags Match Type 1" at bounding box center [374, 186] width 672 height 270
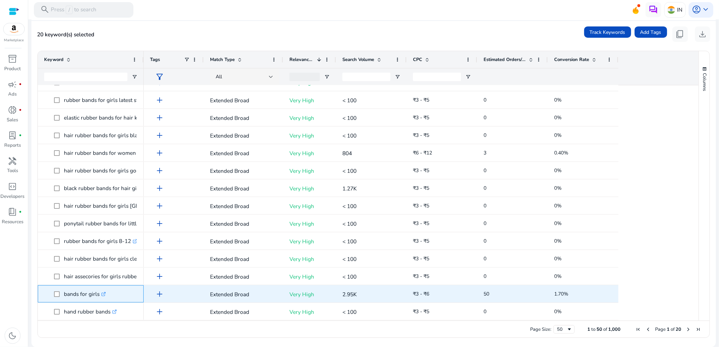
click at [55, 298] on span at bounding box center [59, 294] width 10 height 14
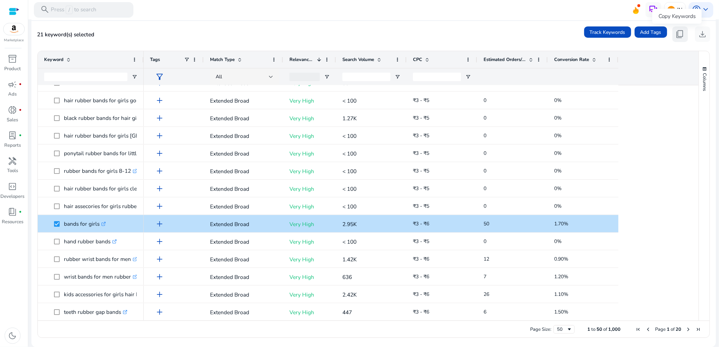
click at [678, 34] on span "content_copy" at bounding box center [680, 34] width 9 height 9
click at [169, 33] on div "21 keyword(s) selected Track Keywords Add Tags content_copy download" at bounding box center [373, 34] width 673 height 16
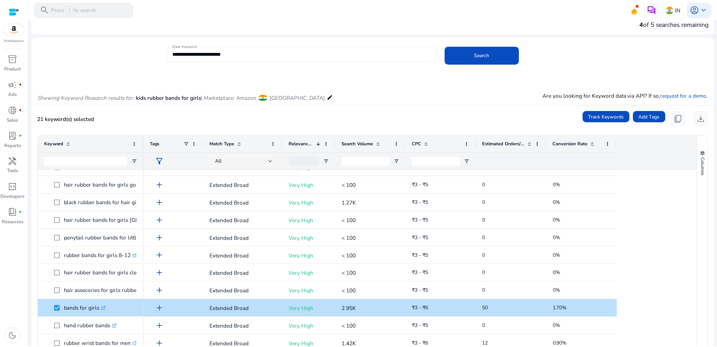
scroll to position [0, 0]
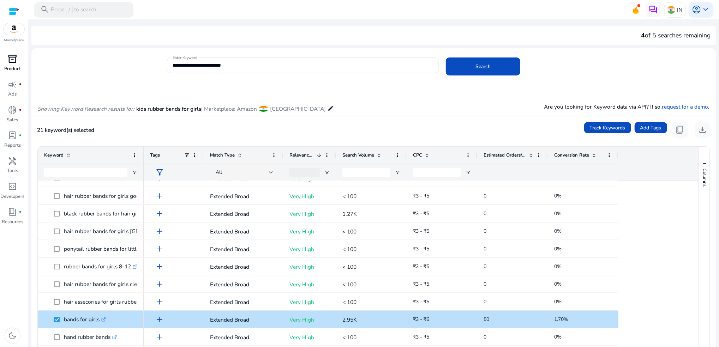
click at [14, 57] on span "inventory_2" at bounding box center [12, 58] width 9 height 9
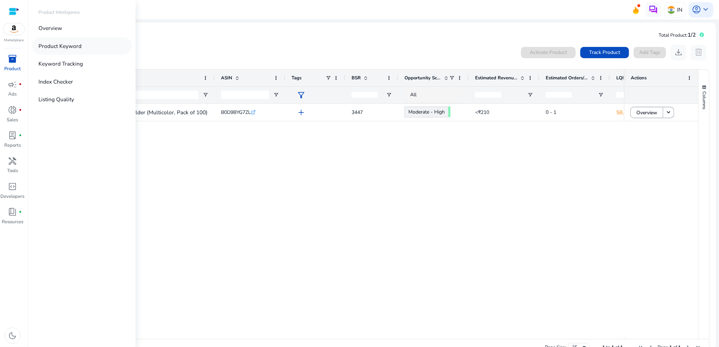
click at [73, 41] on link "Product Keyword" at bounding box center [82, 45] width 100 height 17
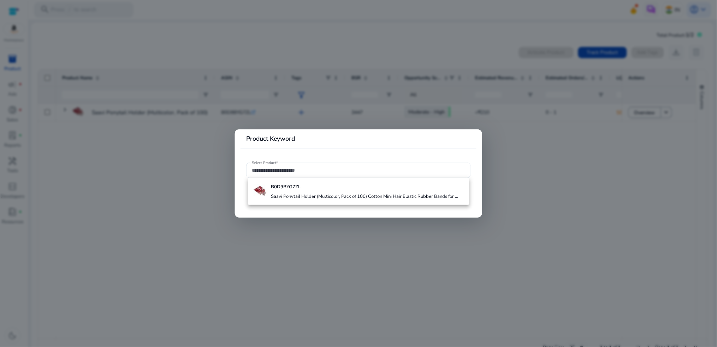
click at [432, 97] on div at bounding box center [358, 173] width 717 height 347
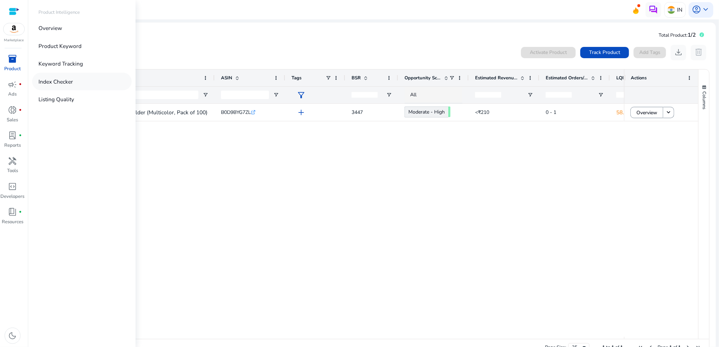
click at [86, 80] on link "Index Checker" at bounding box center [82, 81] width 100 height 17
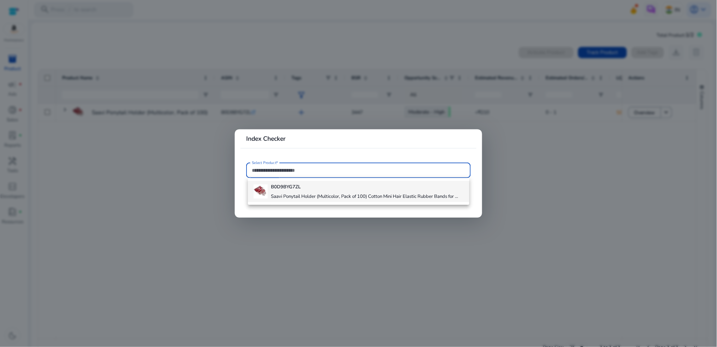
click at [319, 198] on h4 "Saavi Ponytail Holder (Multicolor, Pack of 100) Cotton Mini Hair Elastic Rubber…" at bounding box center [364, 197] width 187 height 6
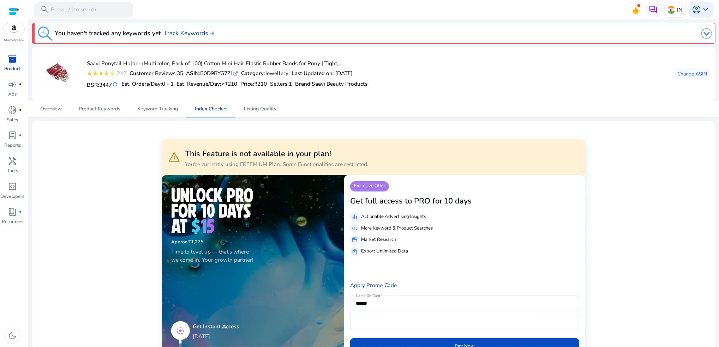
click at [195, 34] on link "Track Keywords" at bounding box center [189, 33] width 50 height 9
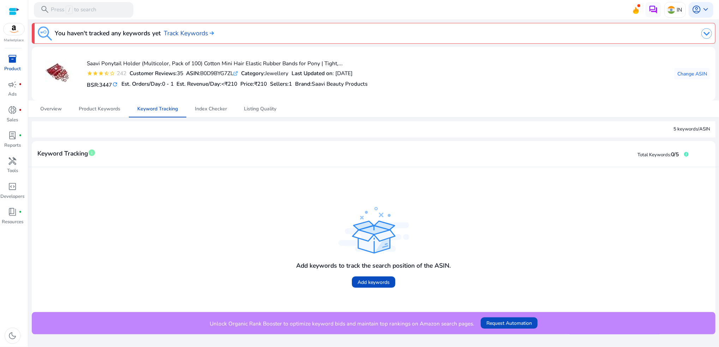
click at [11, 62] on span "inventory_2" at bounding box center [12, 58] width 9 height 9
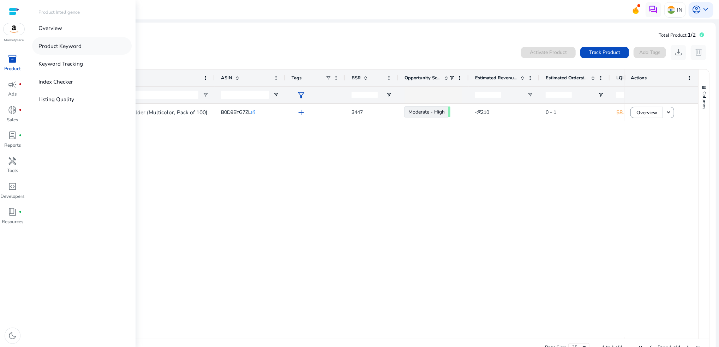
click at [82, 41] on link "Product Keyword" at bounding box center [82, 45] width 100 height 17
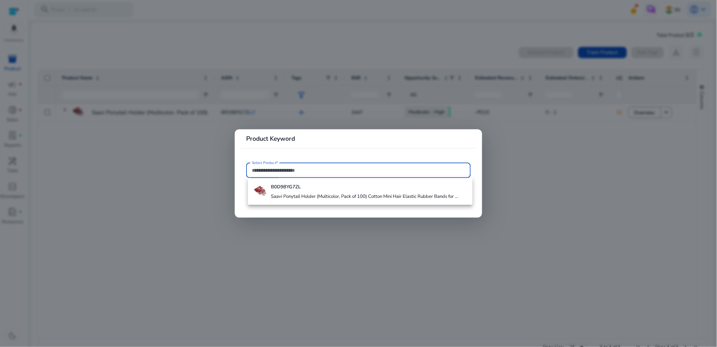
paste input "**********"
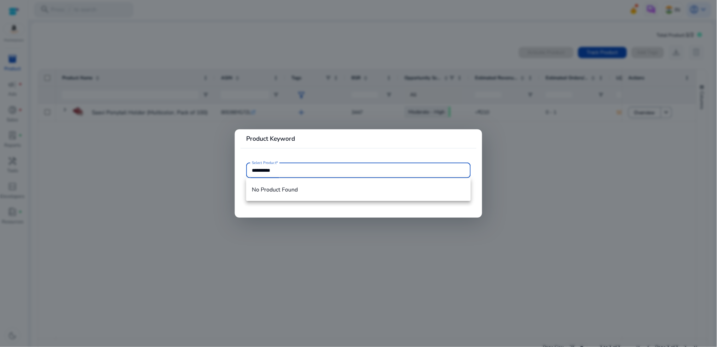
type input "**********"
click at [379, 238] on div at bounding box center [358, 173] width 717 height 347
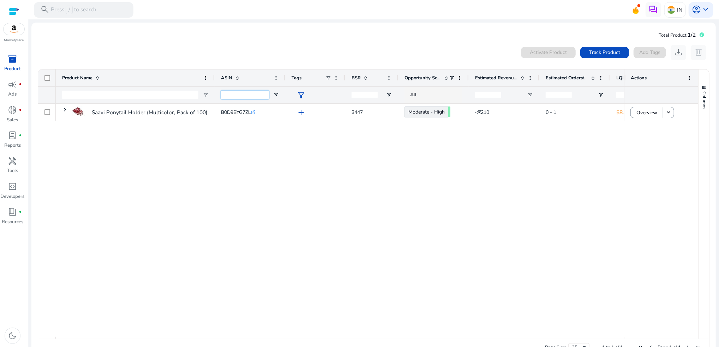
click at [245, 91] on input "ASIN Filter Input" at bounding box center [245, 95] width 48 height 8
paste input "**********"
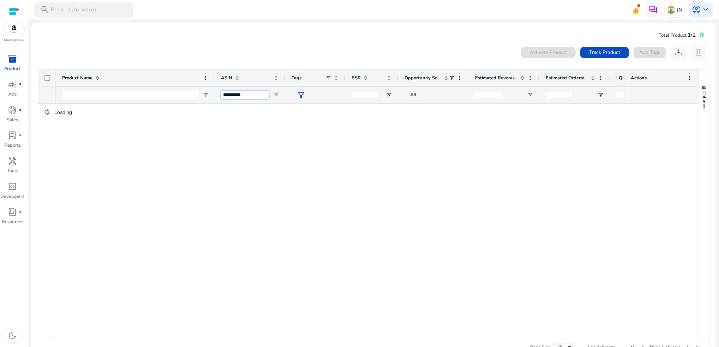
type input "**********"
click at [298, 162] on div "Saavi Ponytail Holder (Multicolor, Pack of 100) Cotton Mini Hair... B0D9BYG7ZL …" at bounding box center [340, 220] width 569 height 233
click at [81, 9] on p "Press / to search" at bounding box center [74, 10] width 46 height 8
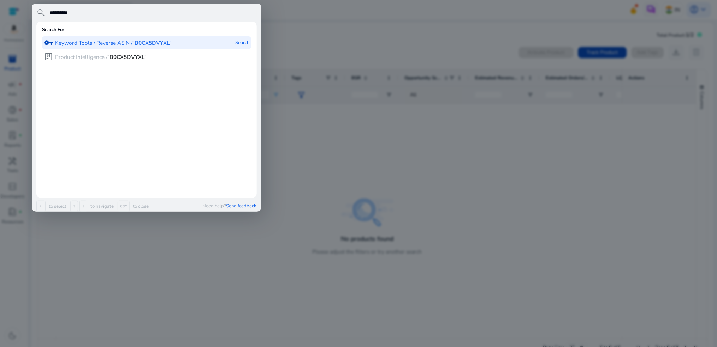
type input "**********"
click at [109, 46] on p "Keyword Tools / Reverse ASIN / “B0CX5DVYXL“" at bounding box center [113, 43] width 117 height 8
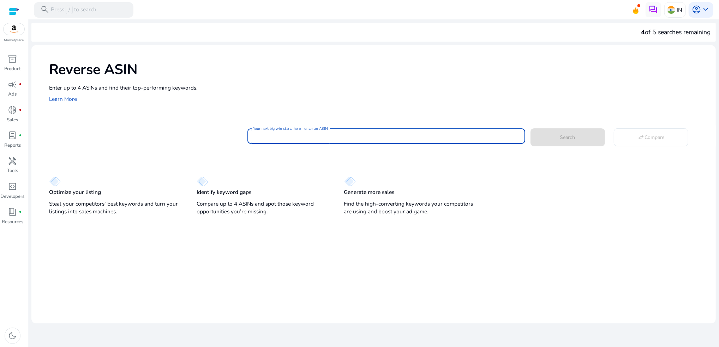
click at [281, 139] on input "Your next big win starts here—enter an ASIN" at bounding box center [386, 136] width 267 height 8
paste input "**********"
type input "**********"
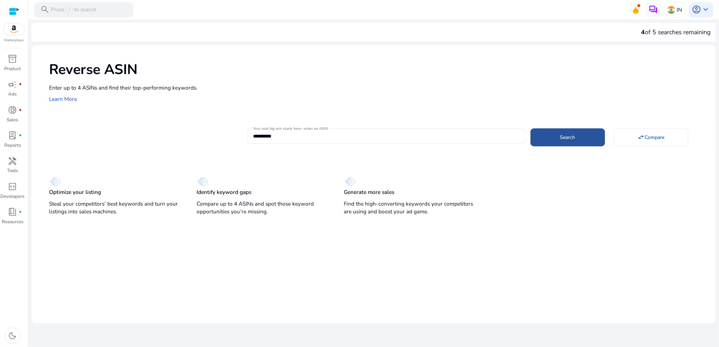
click at [568, 138] on span "Search" at bounding box center [567, 137] width 15 height 7
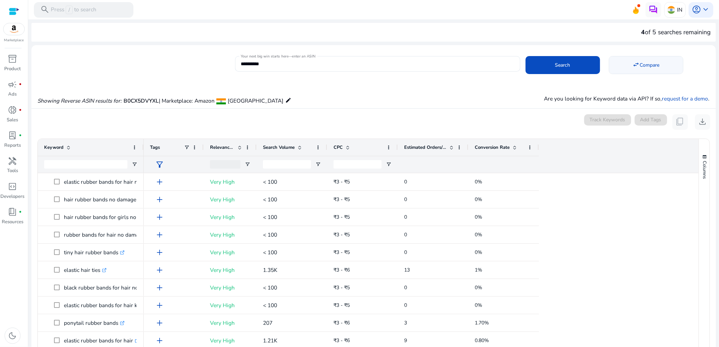
click at [657, 61] on span "Compare" at bounding box center [650, 64] width 20 height 7
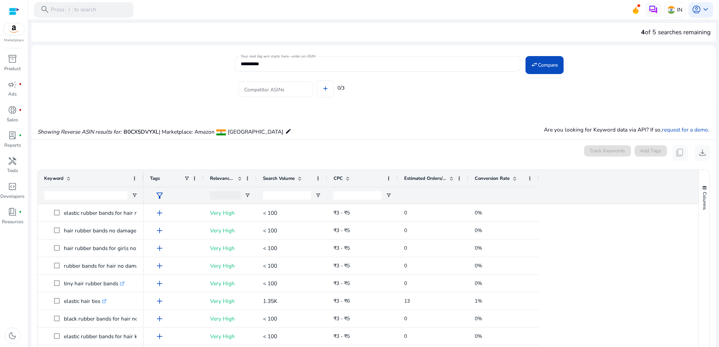
click at [284, 87] on input "Competitor ASINs" at bounding box center [276, 89] width 64 height 8
paste input "**********"
type input "**********"
click at [328, 91] on span at bounding box center [325, 89] width 16 height 17
click at [292, 90] on input "Competitor ASINs" at bounding box center [276, 91] width 64 height 8
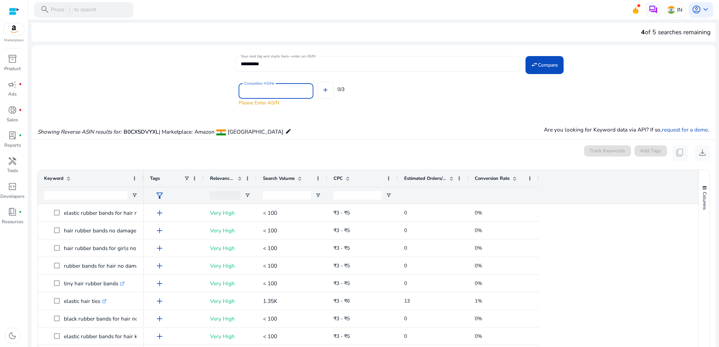
paste input "**********"
type input "**********"
click at [317, 82] on button "add" at bounding box center [325, 90] width 17 height 17
click at [327, 91] on mat-icon "add" at bounding box center [325, 90] width 7 height 7
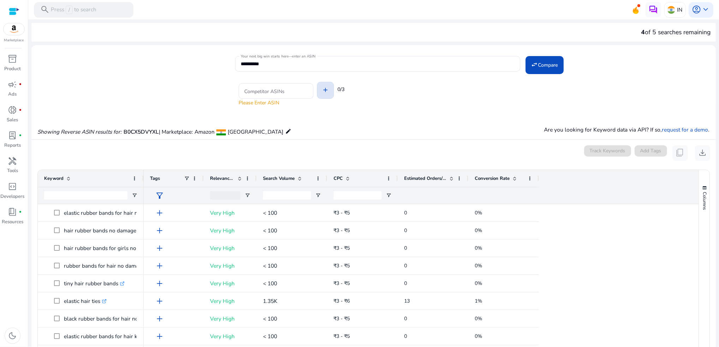
click at [327, 91] on mat-icon "add" at bounding box center [325, 90] width 7 height 7
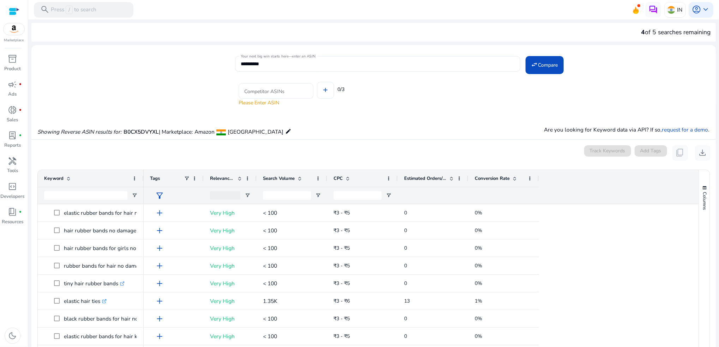
click at [302, 86] on div at bounding box center [276, 91] width 64 height 16
paste input "**********"
type input "**********"
click at [405, 118] on div "Showing Reverse ASIN results for: B0CX5DVYXL | Marketplace: Amazon [GEOGRAPHIC_…" at bounding box center [373, 124] width 685 height 30
click at [283, 90] on input "Competitor ASINs" at bounding box center [276, 91] width 64 height 8
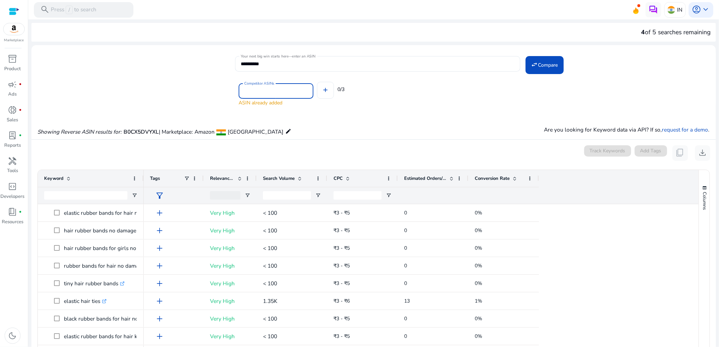
paste input "**********"
type input "**********"
click at [324, 89] on mat-icon "add" at bounding box center [325, 90] width 7 height 7
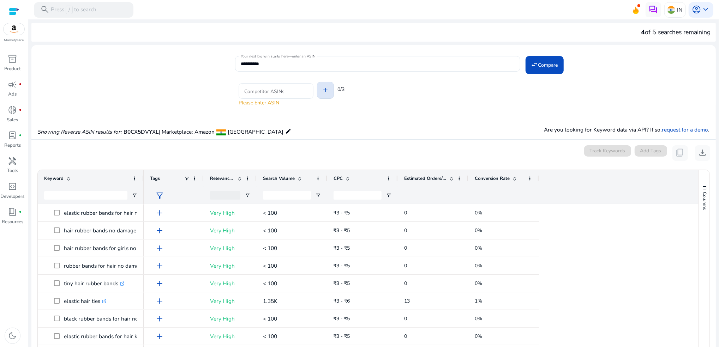
click at [324, 89] on mat-icon "add" at bounding box center [325, 90] width 7 height 7
click at [290, 177] on span "Search Volume" at bounding box center [279, 178] width 32 height 6
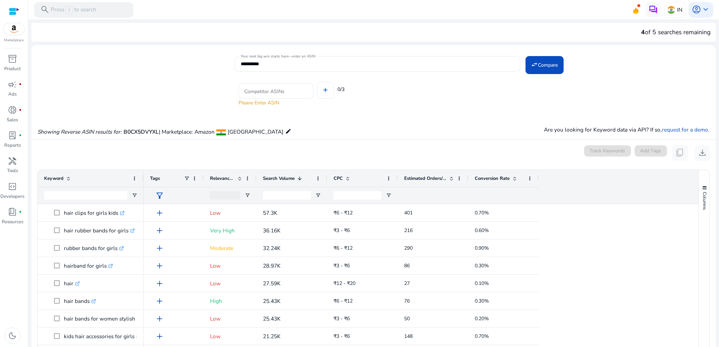
click at [136, 70] on div "**********" at bounding box center [370, 78] width 679 height 49
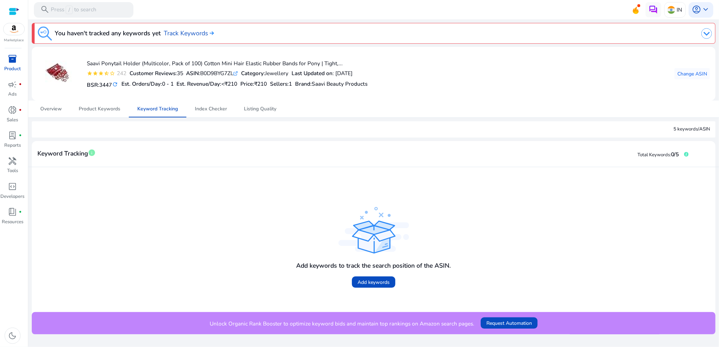
click at [16, 26] on img at bounding box center [14, 29] width 21 height 12
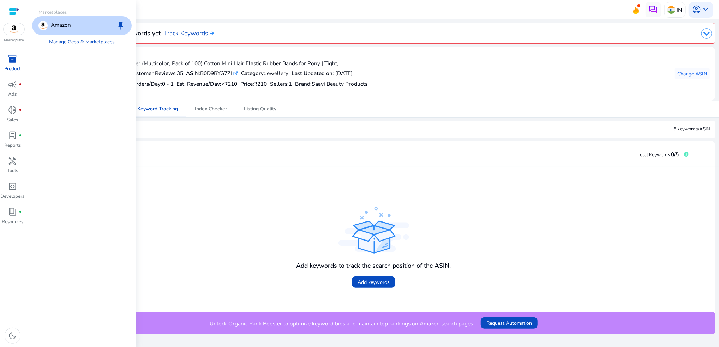
click at [71, 28] on p "Amazon" at bounding box center [61, 25] width 20 height 9
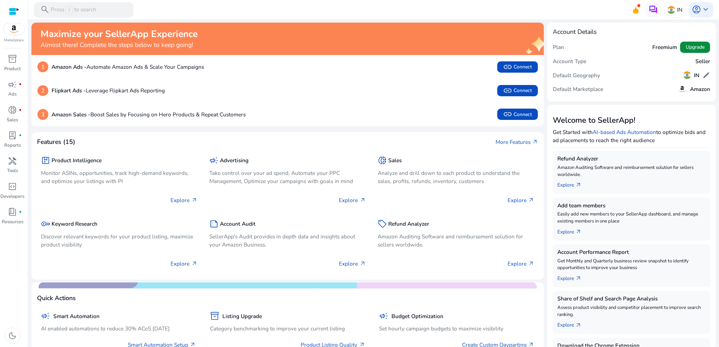
click at [686, 47] on span "Upgrade" at bounding box center [695, 46] width 19 height 7
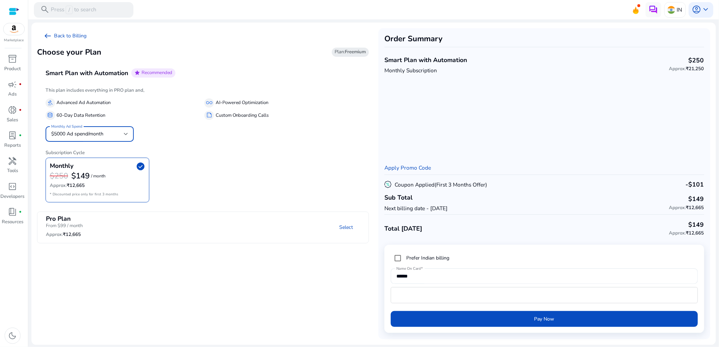
click at [124, 131] on div at bounding box center [126, 134] width 4 height 8
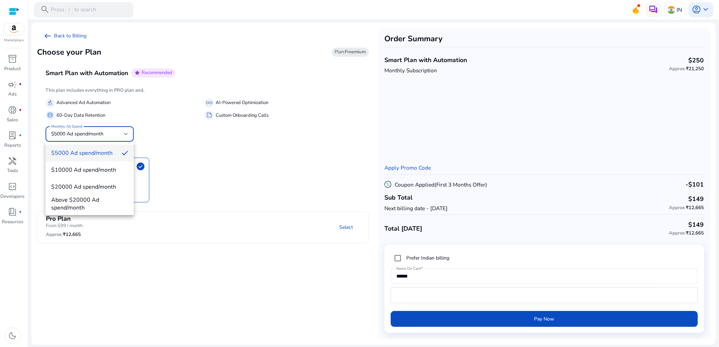
click at [214, 81] on div at bounding box center [359, 173] width 719 height 347
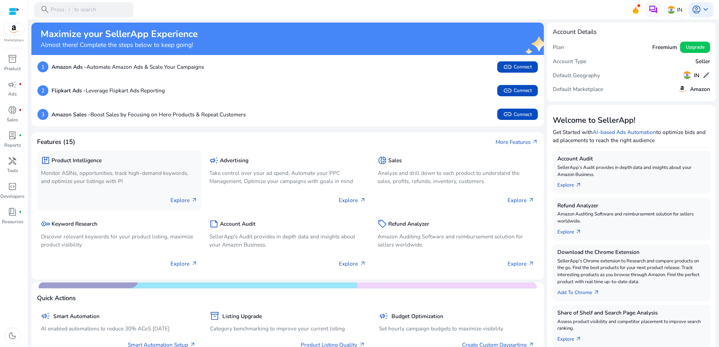
click at [190, 201] on p "Explore arrow_outward" at bounding box center [184, 200] width 27 height 8
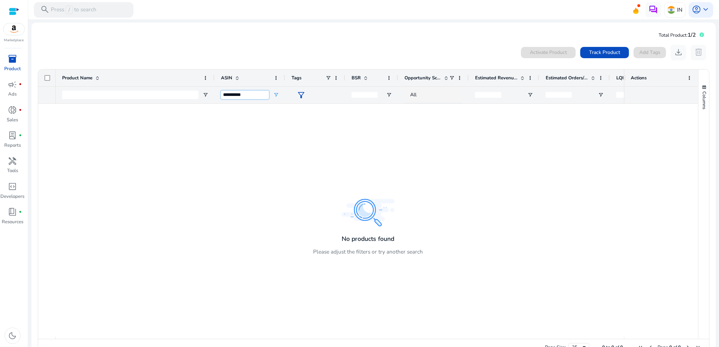
click at [260, 96] on input "**********" at bounding box center [245, 95] width 48 height 8
type input "*"
click at [476, 47] on div "Activate Product Track Product Add Tags download delete" at bounding box center [373, 53] width 673 height 16
click at [593, 53] on span "Track Product" at bounding box center [604, 52] width 31 height 7
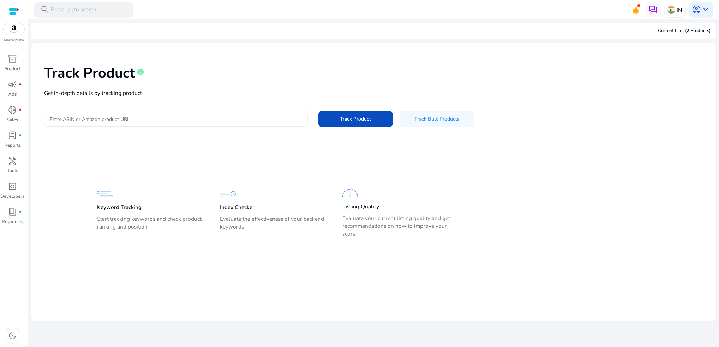
drag, startPoint x: 204, startPoint y: 97, endPoint x: 179, endPoint y: 119, distance: 33.3
click at [179, 119] on input "Enter ASIN or Amazon product URL" at bounding box center [176, 119] width 252 height 8
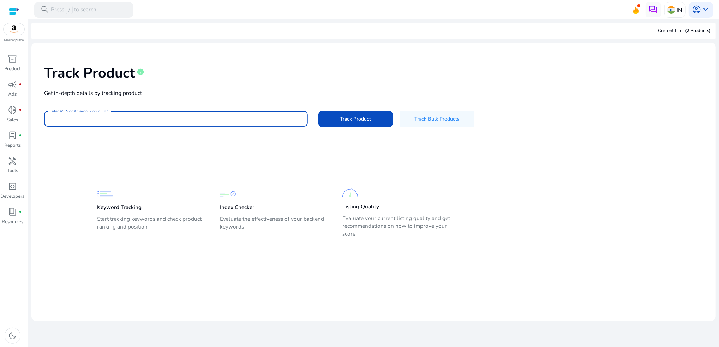
paste input "**********"
type input "**********"
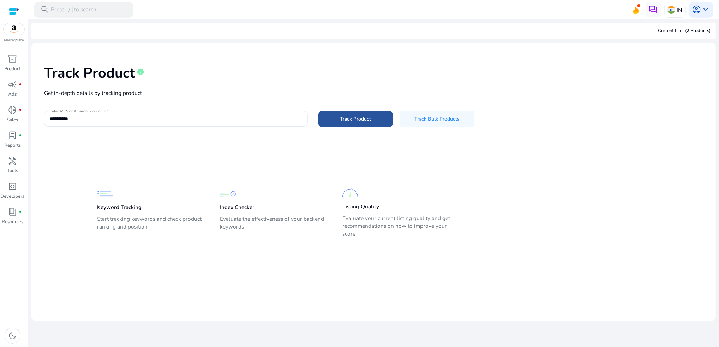
click at [374, 123] on span at bounding box center [356, 119] width 75 height 17
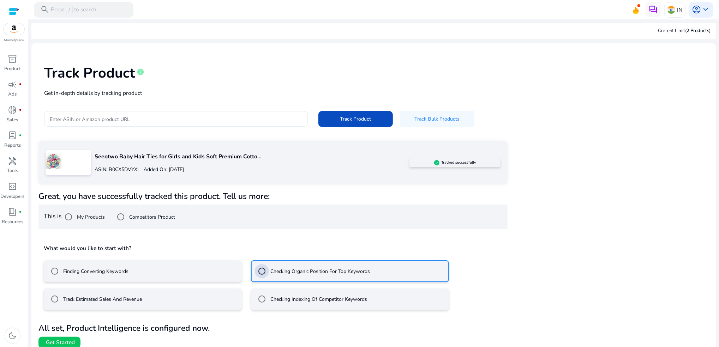
scroll to position [5, 0]
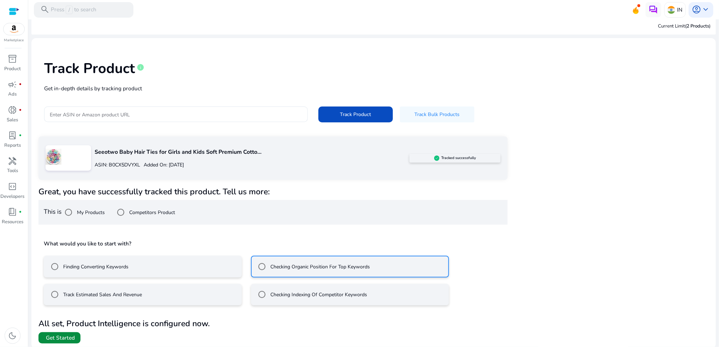
click at [72, 339] on span "Get Started" at bounding box center [60, 338] width 29 height 8
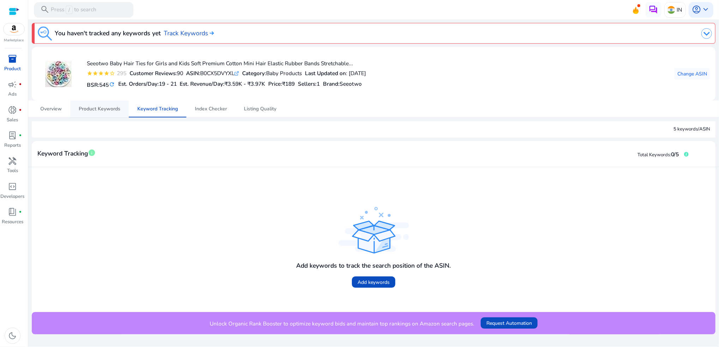
click at [102, 109] on span "Product Keywords" at bounding box center [100, 109] width 42 height 5
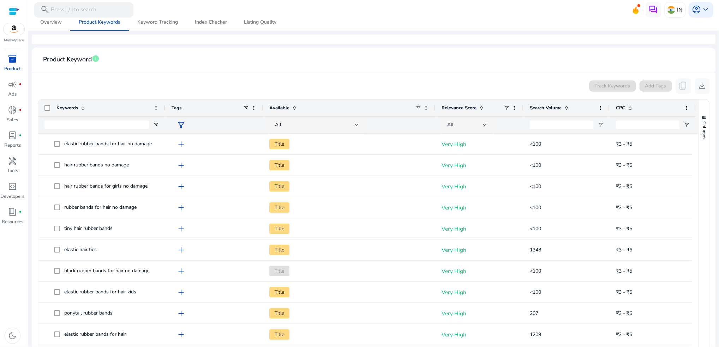
scroll to position [94, 0]
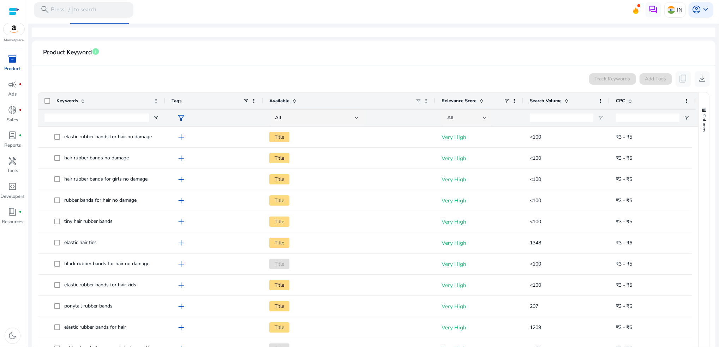
click at [567, 104] on div "Search Volume" at bounding box center [563, 100] width 66 height 13
click at [567, 104] on div "Search Volume 1" at bounding box center [563, 100] width 66 height 13
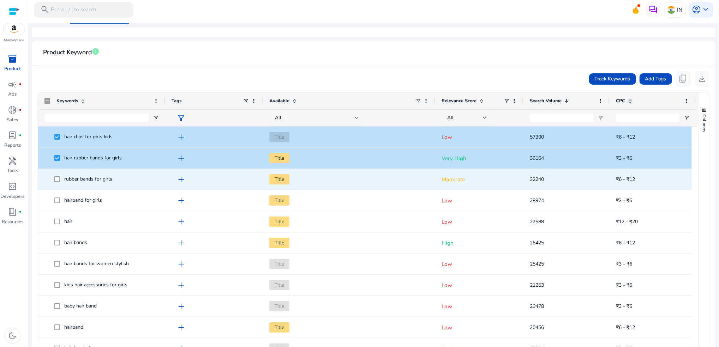
click at [55, 182] on span at bounding box center [59, 179] width 10 height 14
click at [58, 182] on span at bounding box center [59, 179] width 10 height 14
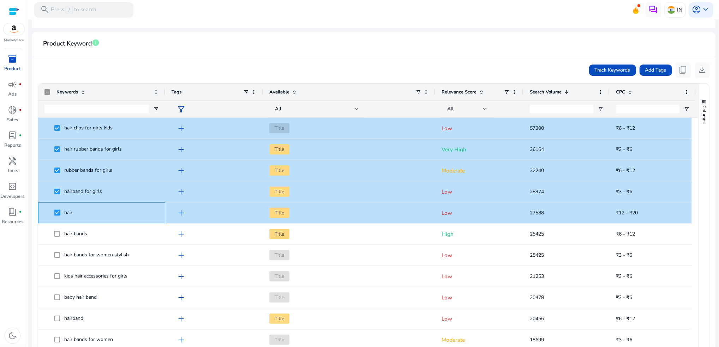
scroll to position [135, 0]
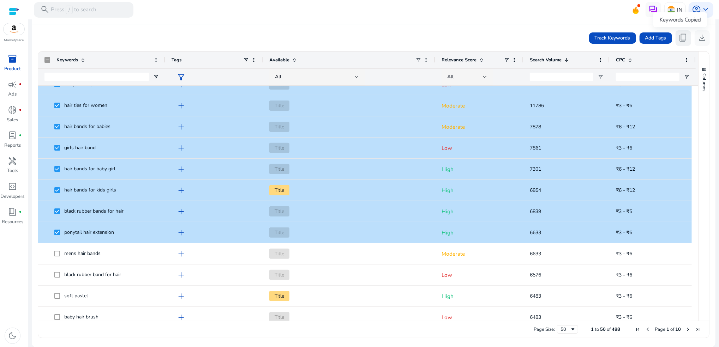
click at [682, 39] on span "content_copy" at bounding box center [683, 37] width 9 height 9
click at [379, 29] on app-product-keyword-grid "Track Keywords Add Tags content_copy download Press SPACE to deselect this row.…" at bounding box center [373, 183] width 673 height 317
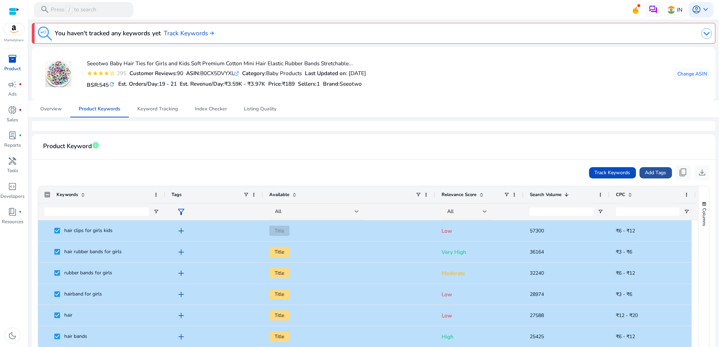
click at [660, 169] on span "Add Tags" at bounding box center [655, 172] width 21 height 7
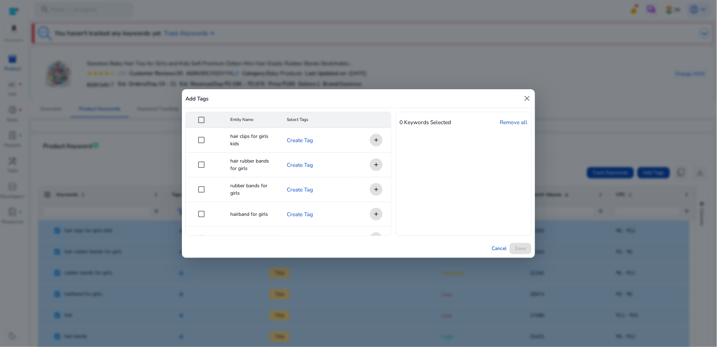
click at [377, 140] on mat-cell "add" at bounding box center [373, 140] width 35 height 25
click at [305, 141] on link "Create Tag" at bounding box center [300, 140] width 26 height 7
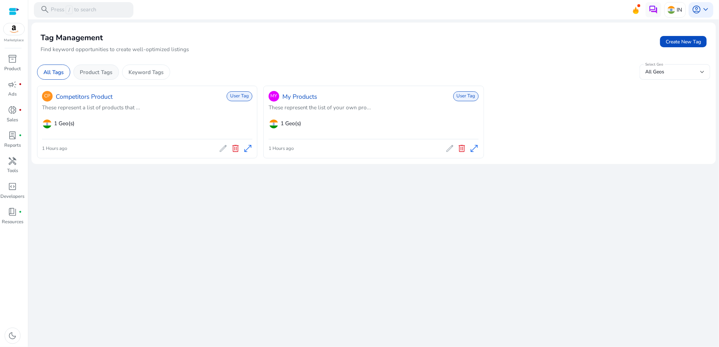
click at [98, 71] on p "Product Tags" at bounding box center [96, 72] width 32 height 8
click at [107, 96] on link "Competitors Product" at bounding box center [84, 96] width 57 height 9
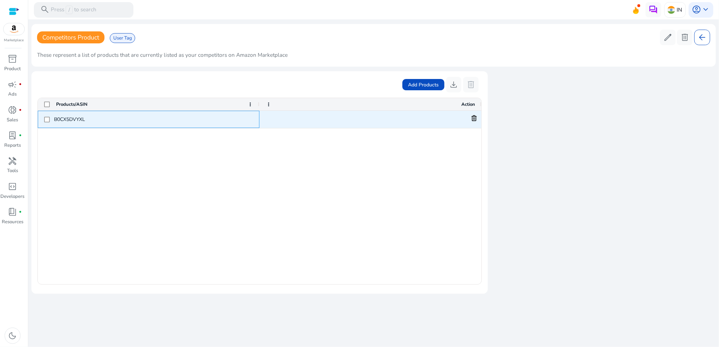
click at [71, 117] on span "B0CX5DVYXL" at bounding box center [153, 119] width 199 height 14
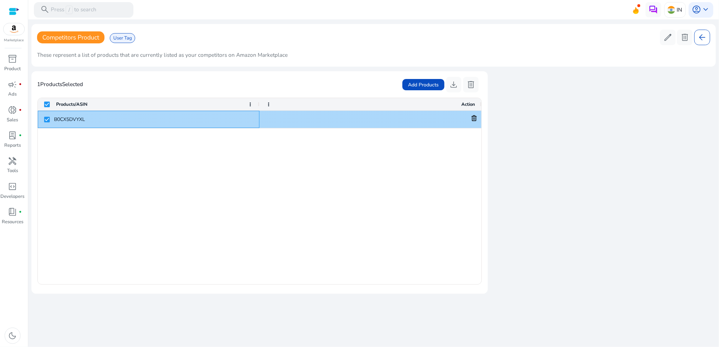
click at [70, 123] on span "B0CX5DVYXL" at bounding box center [153, 119] width 199 height 14
click at [68, 118] on span "B0CX5DVYXL" at bounding box center [153, 119] width 199 height 14
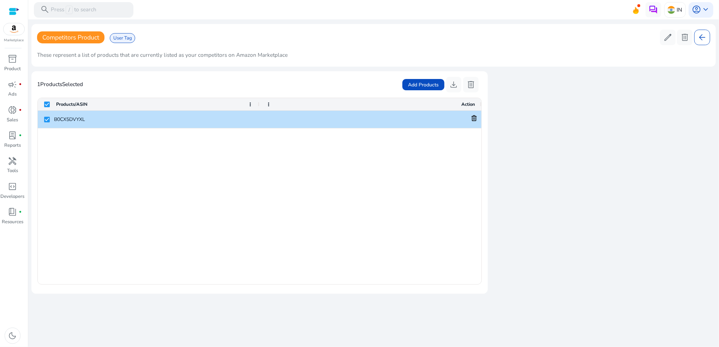
click at [109, 74] on mat-card "1 Products Selected Add Products download delete Press SPACE to deselect this r…" at bounding box center [259, 182] width 457 height 223
click at [14, 30] on img at bounding box center [14, 29] width 21 height 12
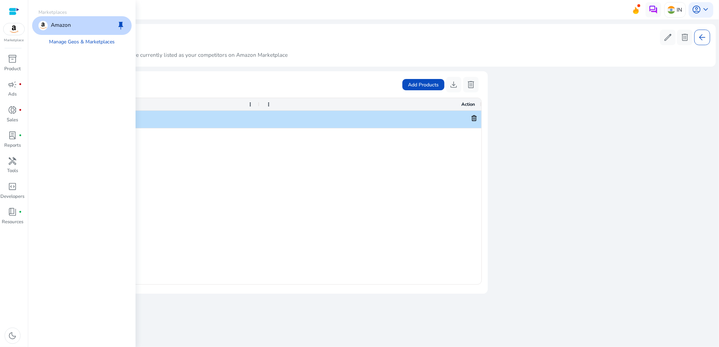
click at [49, 26] on div "Amazon" at bounding box center [54, 25] width 32 height 9
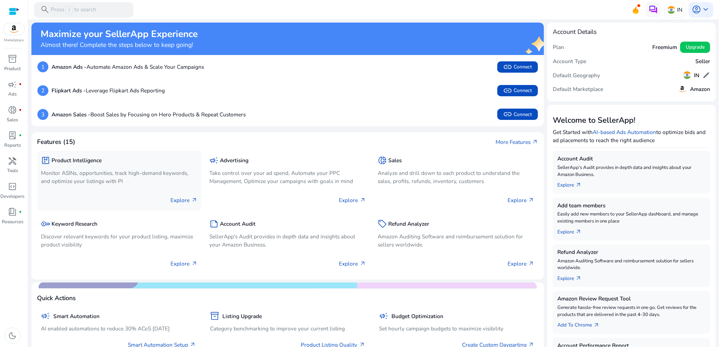
click at [183, 193] on div "Explore arrow_outward" at bounding box center [119, 197] width 157 height 19
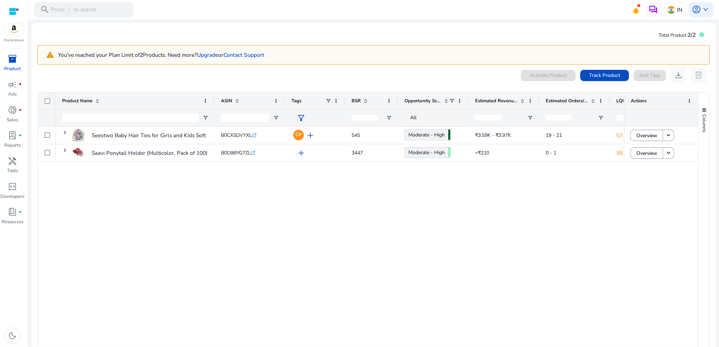
click at [618, 101] on span "LQI" at bounding box center [620, 101] width 7 height 6
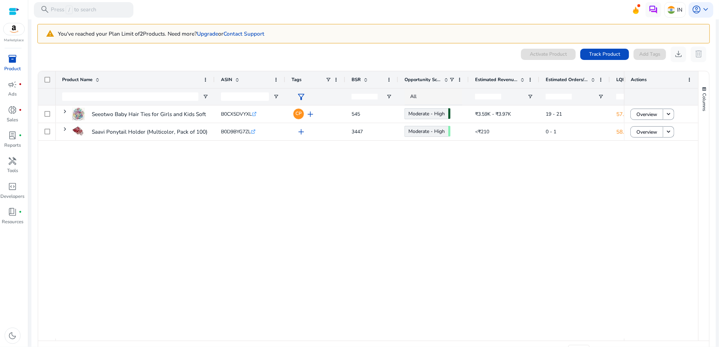
scroll to position [41, 0]
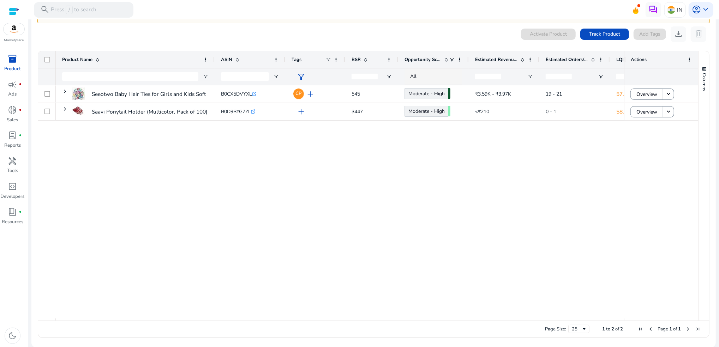
drag, startPoint x: 358, startPoint y: 318, endPoint x: 383, endPoint y: 314, distance: 25.0
click at [383, 314] on div "Seeotwo Baby Hair Ties for Girls and Kids Soft Premium Cotton... B0CX5DVYXL .st…" at bounding box center [340, 201] width 569 height 233
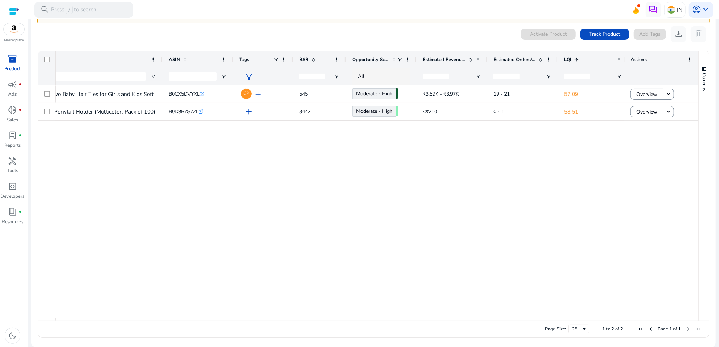
scroll to position [0, 68]
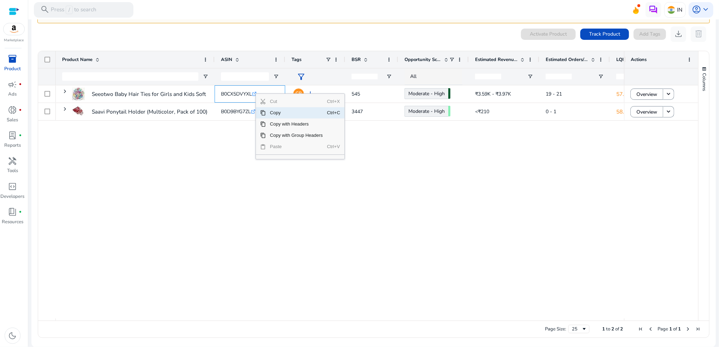
click at [277, 111] on span "Copy" at bounding box center [296, 112] width 61 height 11
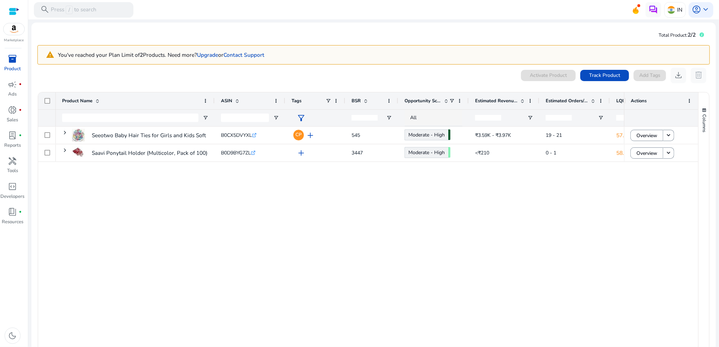
scroll to position [41, 0]
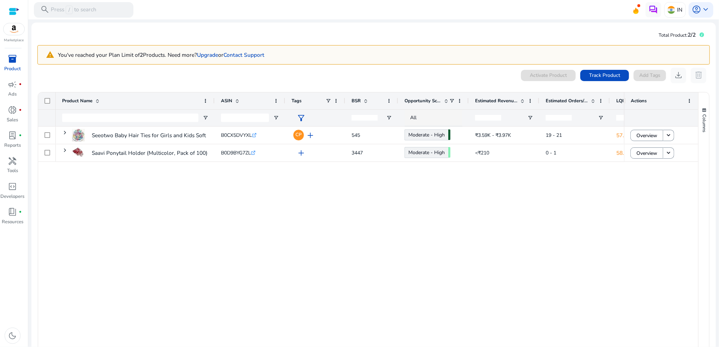
scroll to position [41, 0]
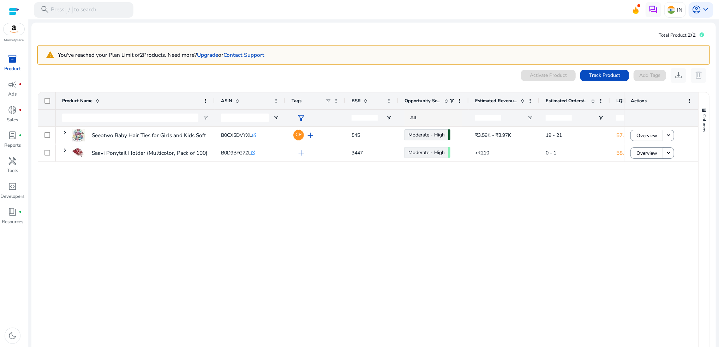
scroll to position [41, 0]
